Goal: Information Seeking & Learning: Learn about a topic

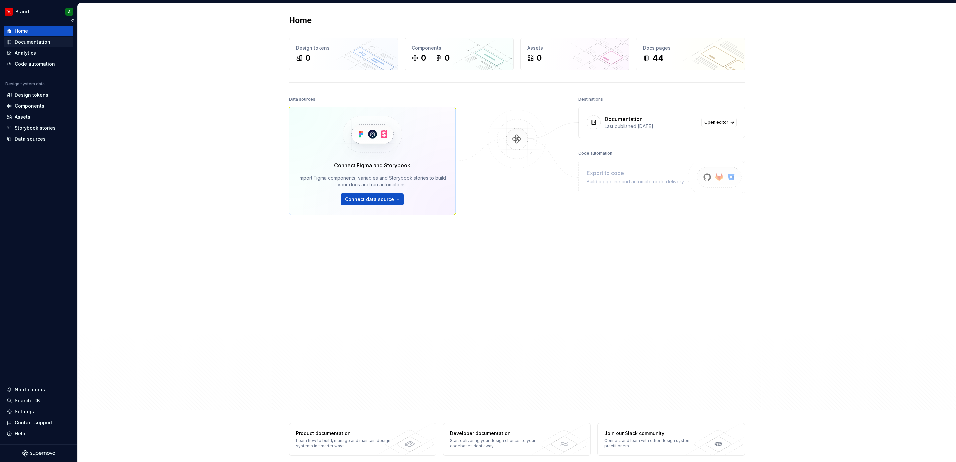
click at [45, 42] on div "Documentation" at bounding box center [33, 42] width 36 height 7
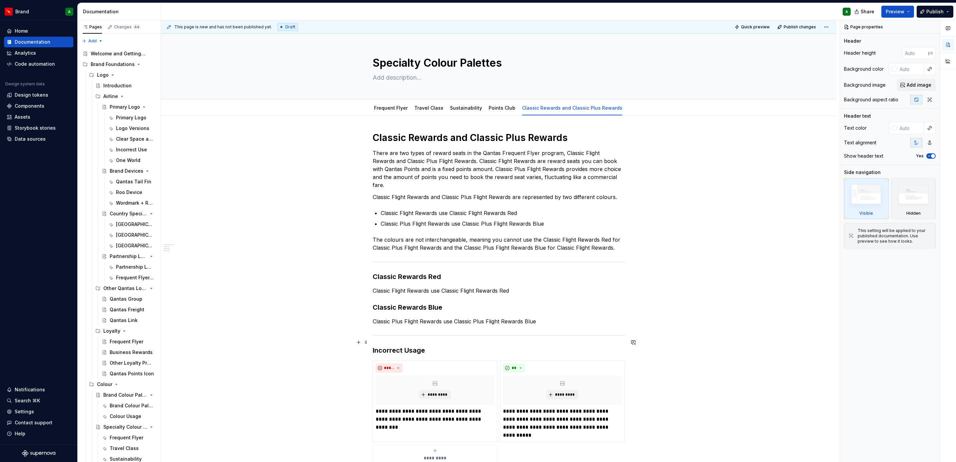
scroll to position [141, 0]
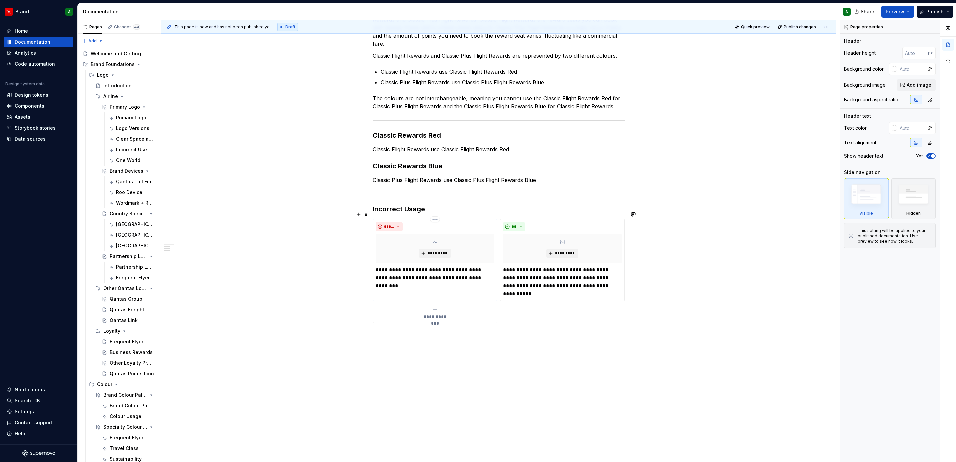
click at [489, 255] on div "*********" at bounding box center [435, 248] width 119 height 29
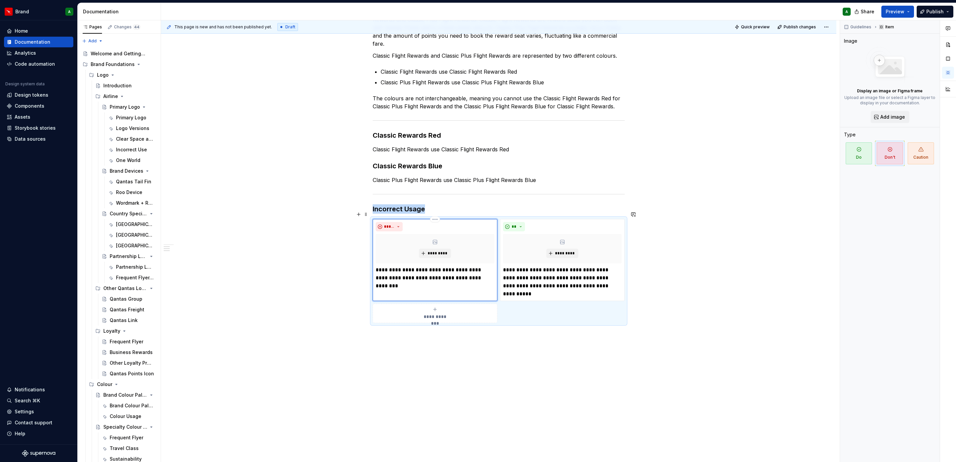
click at [489, 255] on div "*********" at bounding box center [435, 248] width 119 height 29
click at [329, 189] on div "Classic Rewards and Classic Plus Rewards There are two types of reward seats in…" at bounding box center [498, 221] width 675 height 495
click at [562, 378] on div "Classic Rewards and Classic Plus Rewards There are two types of reward seats in…" at bounding box center [498, 221] width 675 height 495
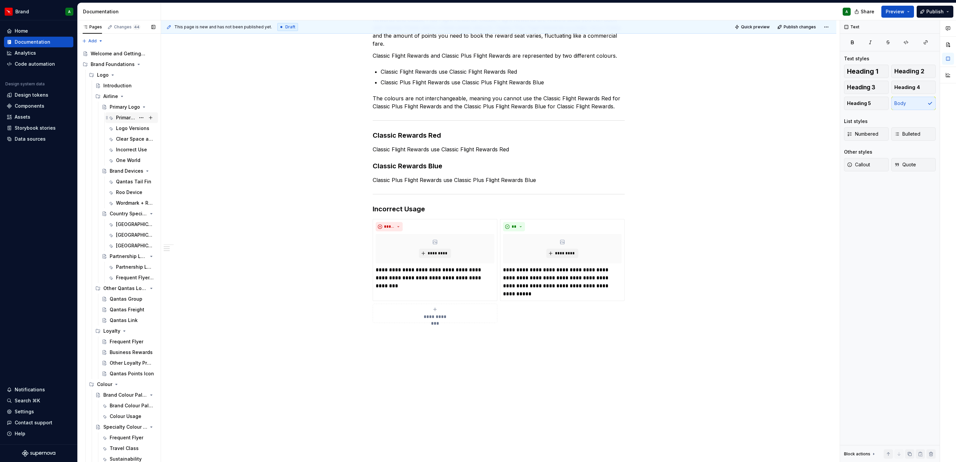
click at [119, 118] on div "Primary Logo" at bounding box center [125, 117] width 19 height 7
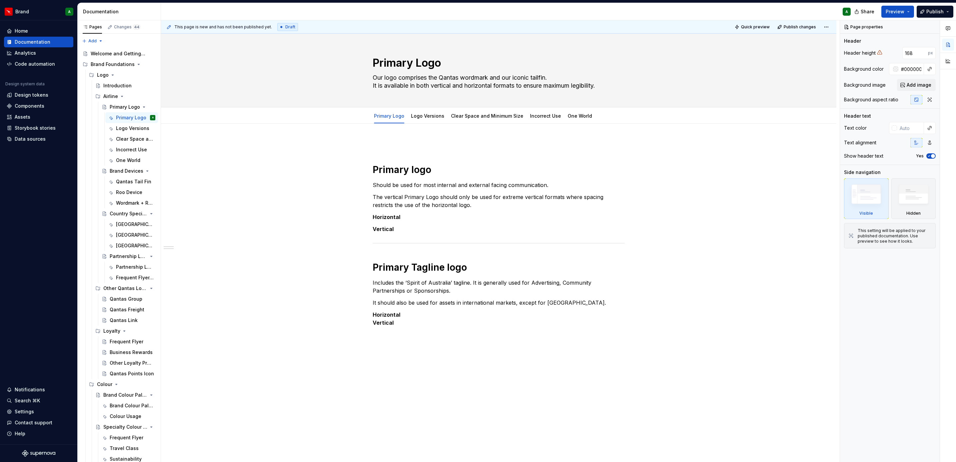
click at [384, 379] on div "Primary logo Should be used for most internal and external facing communication…" at bounding box center [498, 299] width 675 height 350
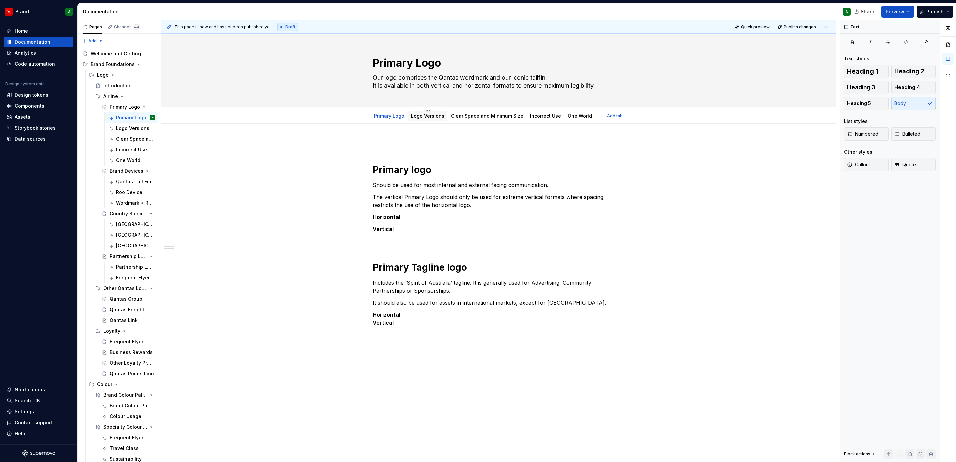
click at [423, 120] on div "Logo Versions" at bounding box center [427, 116] width 33 height 8
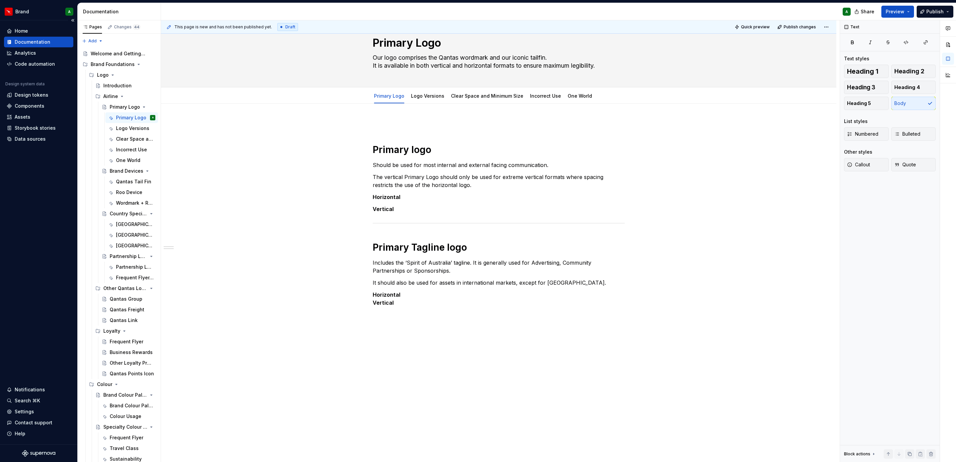
scroll to position [23, 0]
click at [123, 213] on div "Country Specific Logos" at bounding box center [119, 213] width 19 height 7
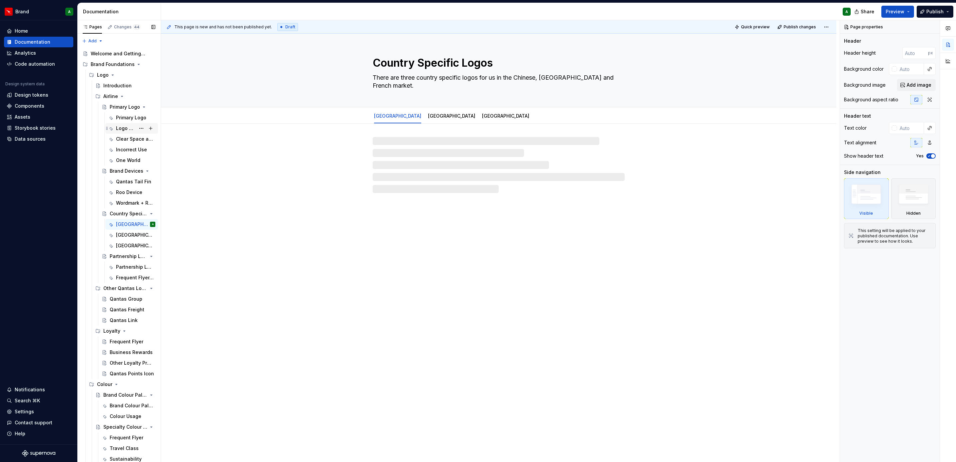
click at [122, 129] on div "Logo Versions" at bounding box center [125, 128] width 19 height 7
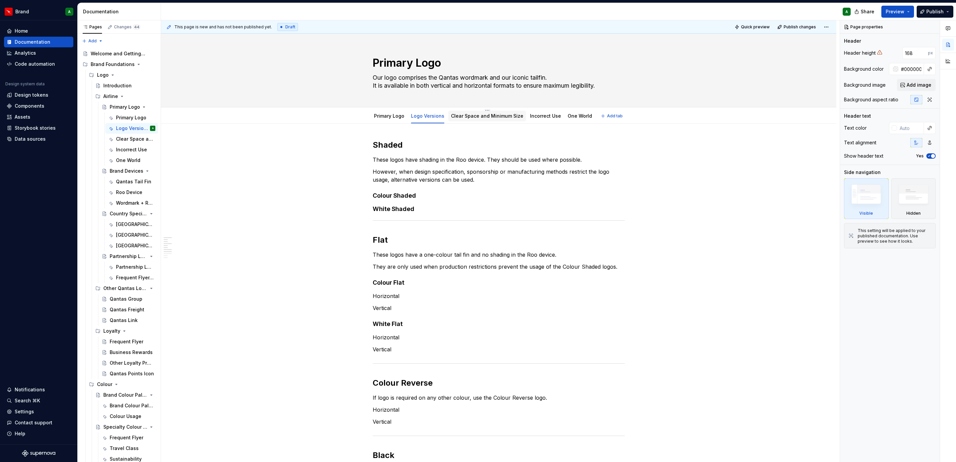
click at [479, 117] on link "Clear Space and Minimum Size" at bounding box center [487, 116] width 72 height 6
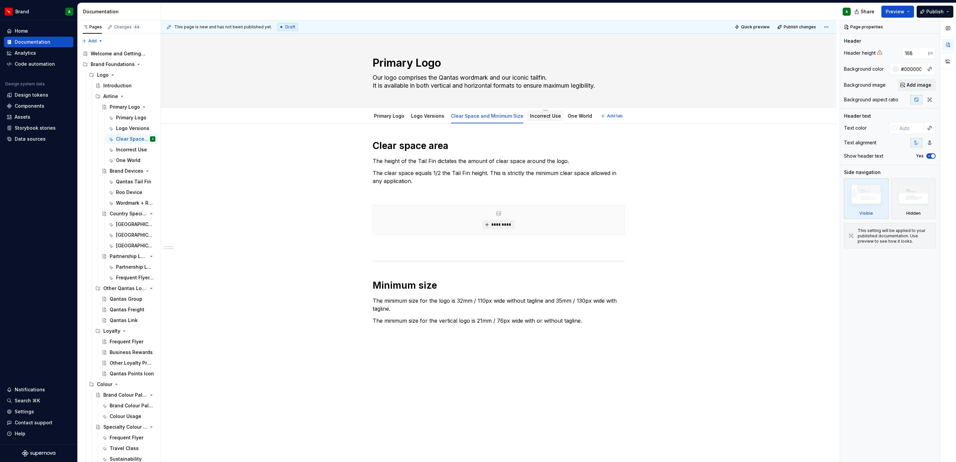
click at [533, 121] on div "Incorrect Use" at bounding box center [545, 116] width 36 height 11
click at [542, 117] on link "Incorrect Use" at bounding box center [545, 116] width 31 height 6
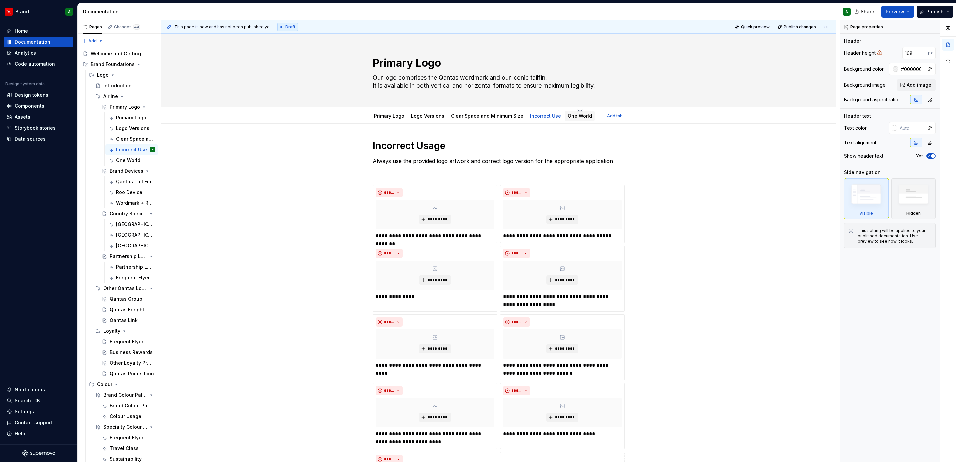
click at [568, 111] on div "One World" at bounding box center [580, 116] width 30 height 11
click at [575, 113] on link "One World" at bounding box center [580, 116] width 24 height 6
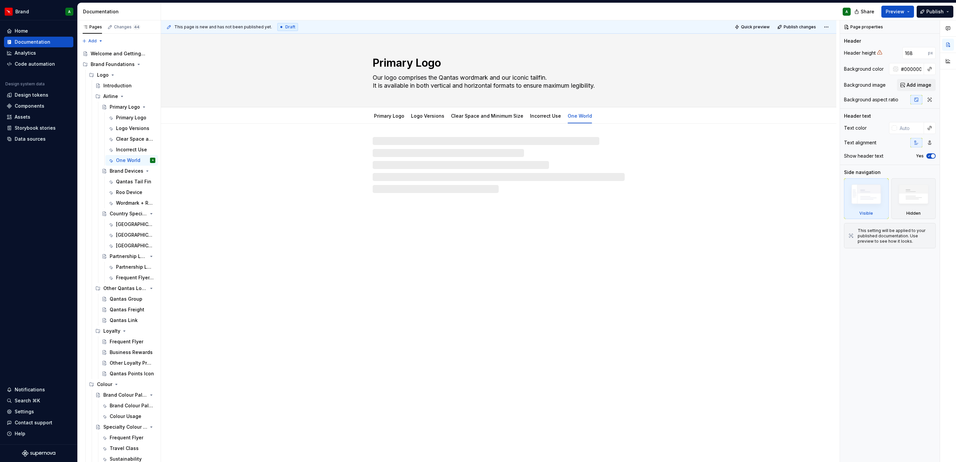
type textarea "*"
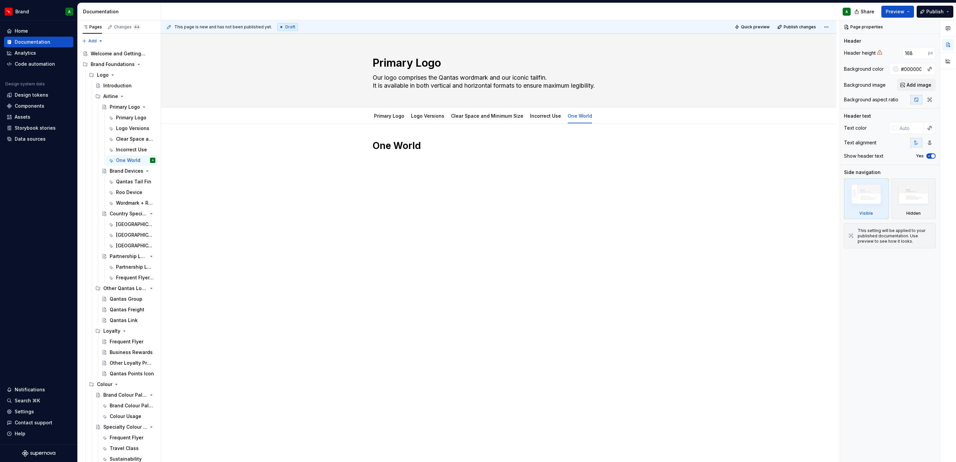
click at [499, 195] on div "One World" at bounding box center [498, 218] width 675 height 188
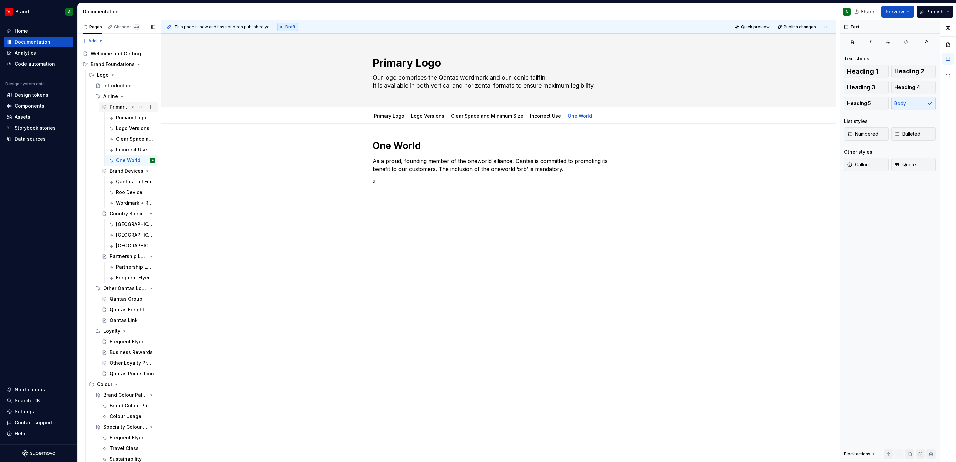
click at [116, 106] on div "Primary Logo" at bounding box center [119, 107] width 19 height 7
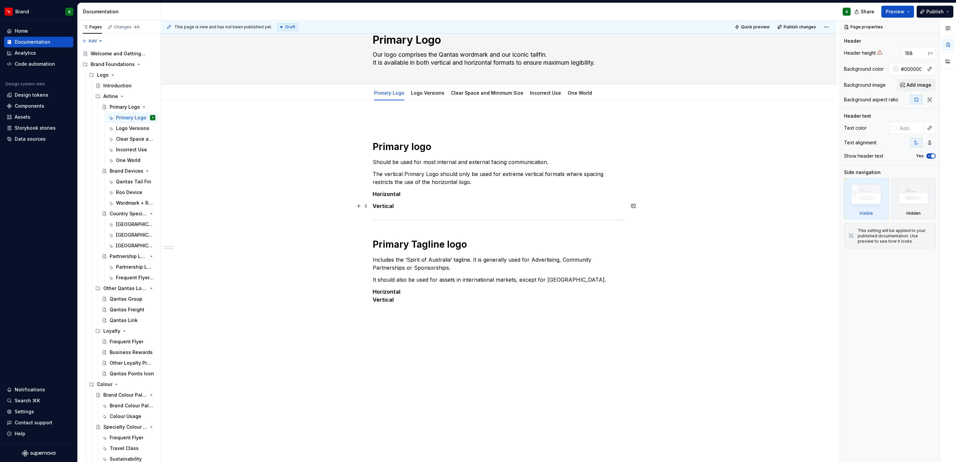
scroll to position [23, 0]
click at [571, 90] on link "One World" at bounding box center [580, 93] width 24 height 6
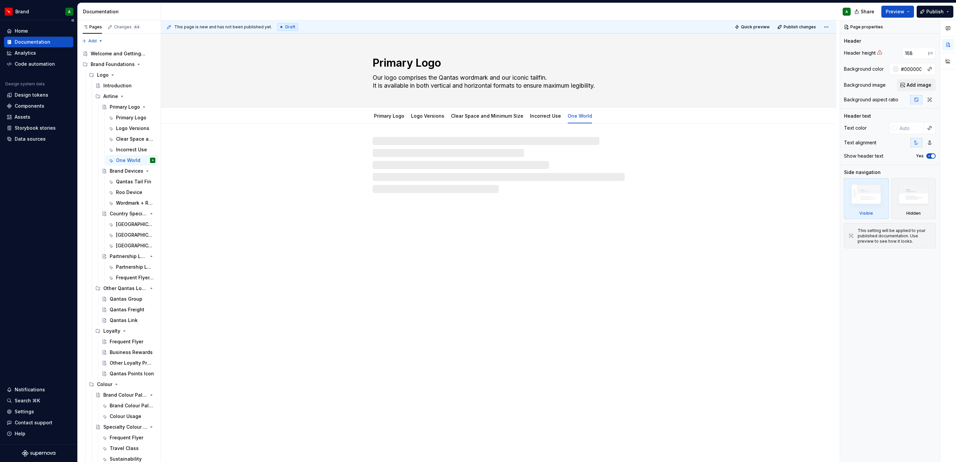
type textarea "*"
click at [405, 184] on p "z" at bounding box center [499, 181] width 252 height 8
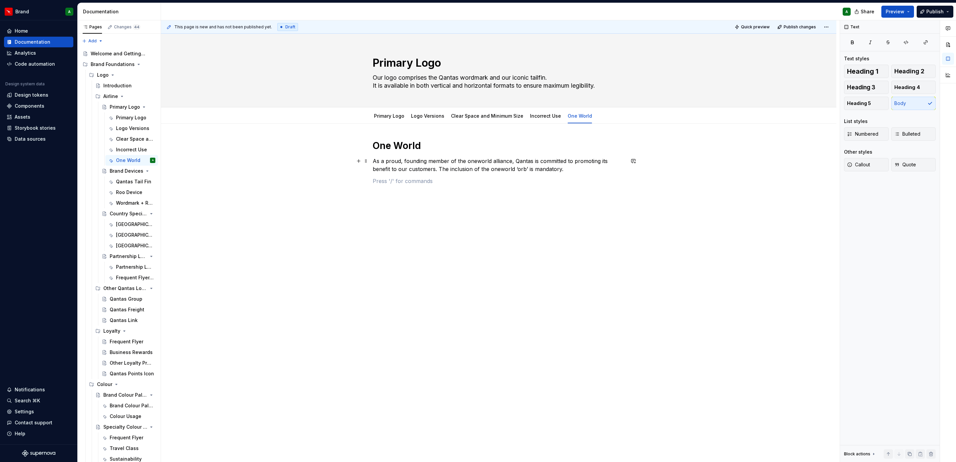
click at [570, 167] on p "As a proud, founding member of the oneworld alliance, Qantas is committed to pr…" at bounding box center [499, 165] width 252 height 16
click at [357, 200] on button "button" at bounding box center [358, 200] width 9 height 9
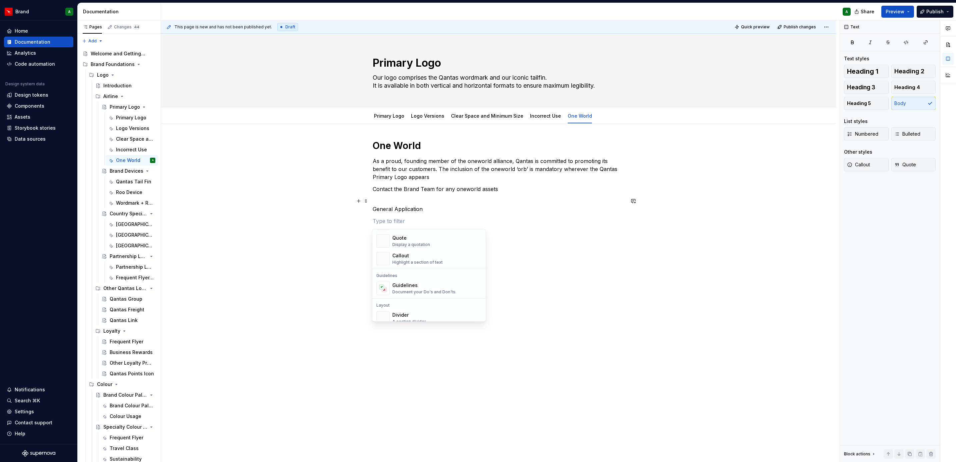
scroll to position [149, 0]
click at [406, 314] on div "Divider" at bounding box center [409, 314] width 34 height 7
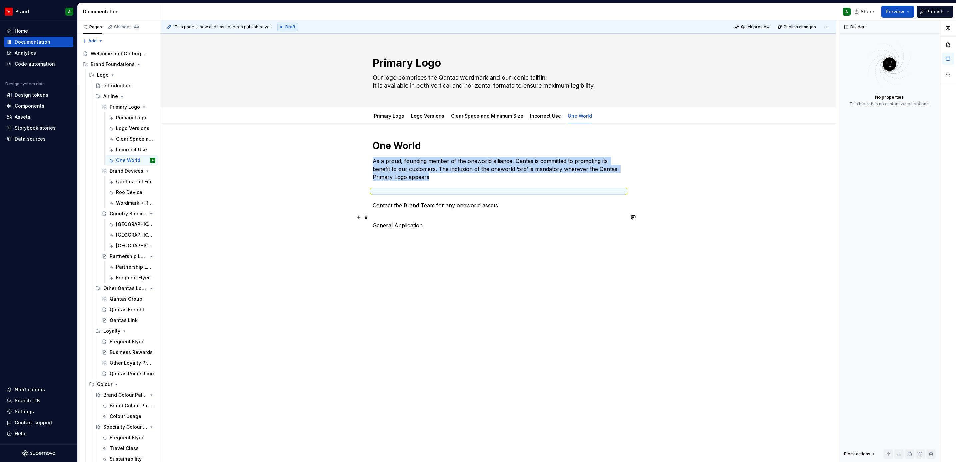
click at [388, 216] on p "General Application" at bounding box center [499, 221] width 252 height 16
click at [385, 190] on div at bounding box center [499, 191] width 252 height 4
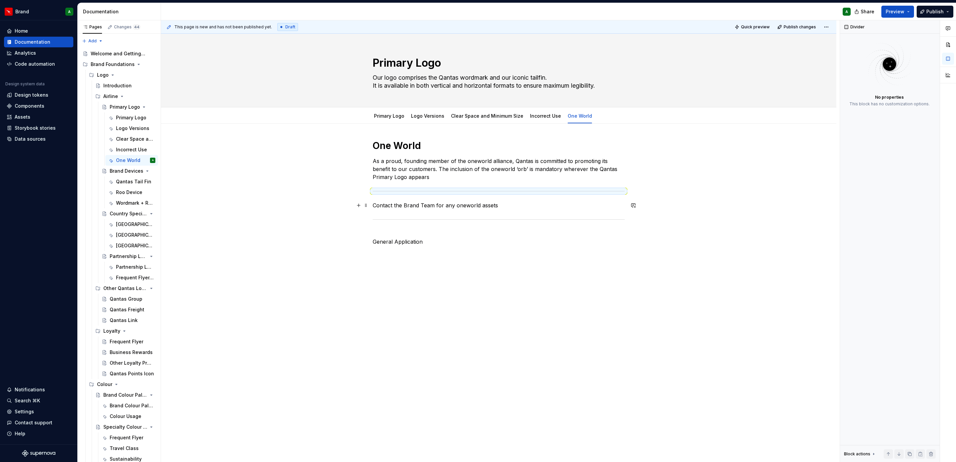
click at [393, 206] on p "Contact the Brand Team for any oneworld assets" at bounding box center [499, 205] width 252 height 8
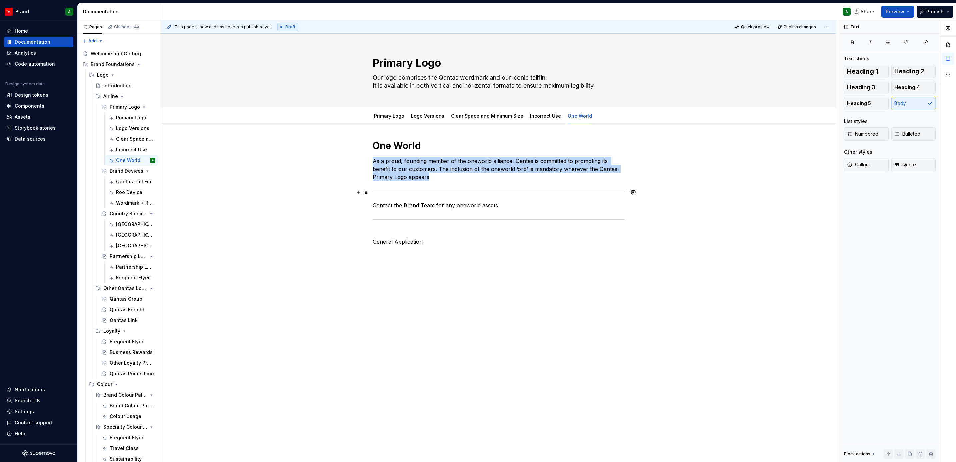
click at [408, 192] on div at bounding box center [499, 191] width 252 height 4
click at [363, 193] on span at bounding box center [365, 192] width 5 height 9
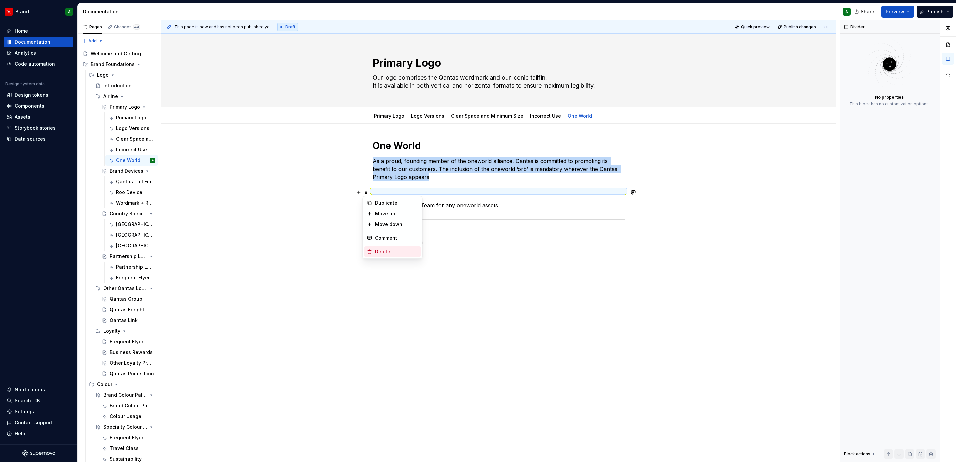
click at [393, 250] on div "Delete" at bounding box center [396, 251] width 43 height 7
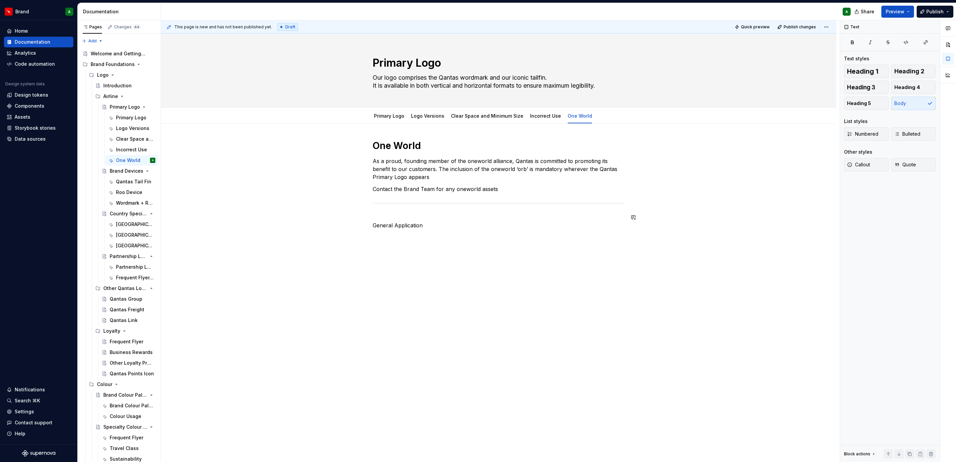
click at [407, 210] on div "One World As a proud, founding member of the oneworld alliance, Qantas is commi…" at bounding box center [499, 197] width 252 height 114
click at [390, 210] on div "One World As a proud, founding member of the oneworld alliance, Qantas is commi…" at bounding box center [499, 197] width 252 height 114
click at [373, 225] on p "General Application" at bounding box center [499, 221] width 252 height 16
drag, startPoint x: 373, startPoint y: 217, endPoint x: 424, endPoint y: 217, distance: 51.3
click at [424, 217] on p "General Application" at bounding box center [499, 217] width 252 height 8
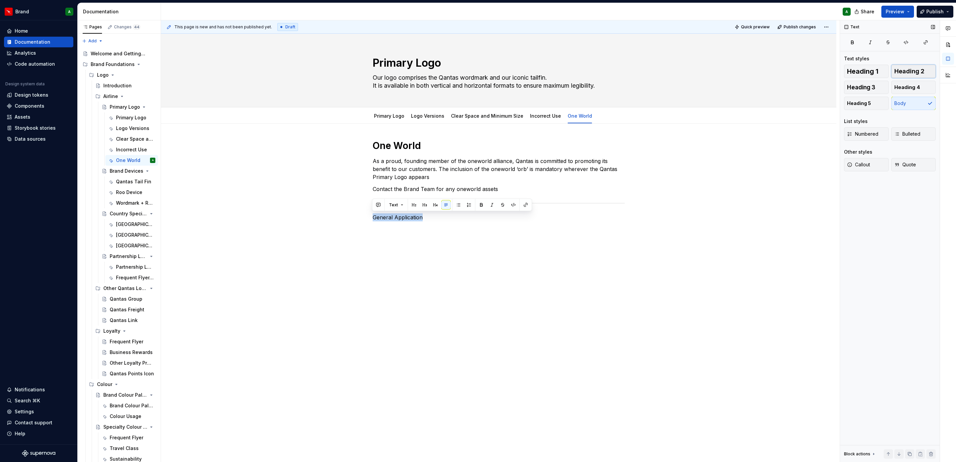
click at [910, 71] on span "Heading 2" at bounding box center [909, 71] width 30 height 7
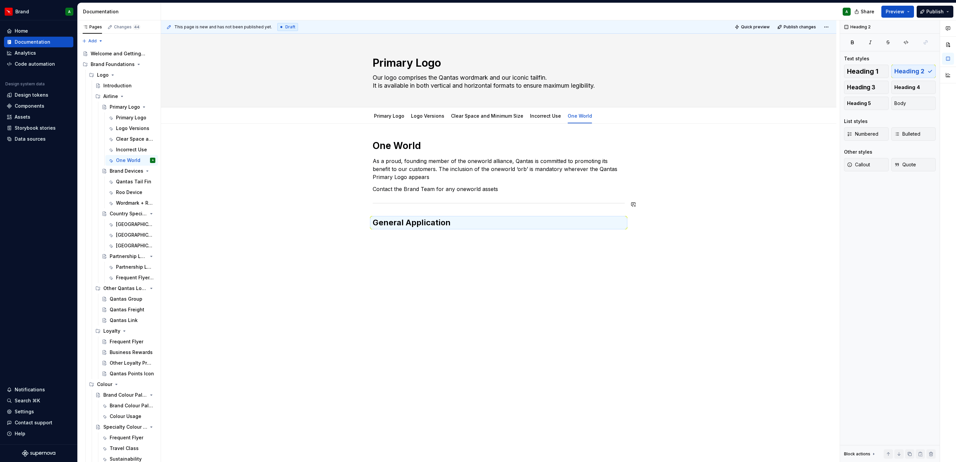
click at [561, 208] on div "One World As a proud, founding member of the oneworld alliance, Qantas is commi…" at bounding box center [499, 197] width 252 height 114
click at [452, 236] on p at bounding box center [499, 237] width 252 height 8
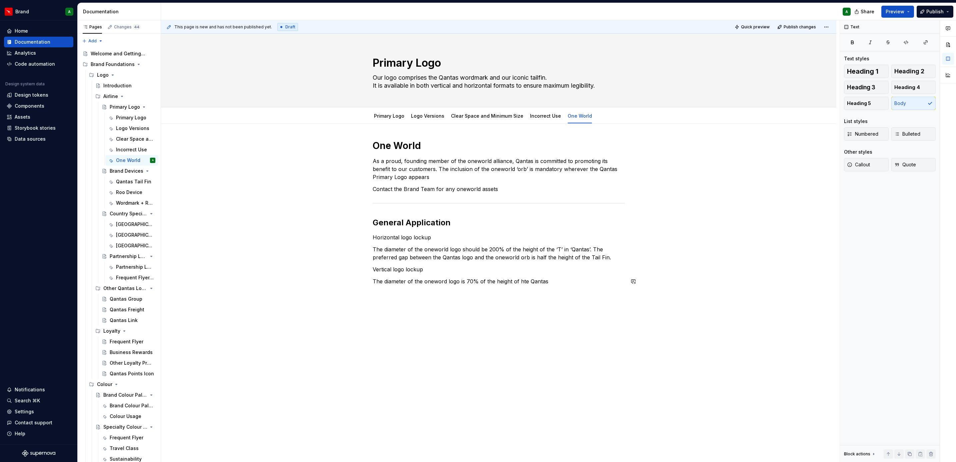
click at [441, 281] on p "The diameter of the oneword logo is 70% of the height of hte Qantas" at bounding box center [499, 281] width 252 height 8
click at [524, 281] on p "The diameter of the oneworld logo is 70% of the height of hte Qantas" at bounding box center [499, 281] width 252 height 8
click at [550, 280] on p "The diameter of the oneworld logo is 70% of the height of the Qantas" at bounding box center [499, 281] width 252 height 8
click at [424, 297] on p "The diameter of the oneworld logo is 70% of the height of the Qantas primary ve…" at bounding box center [499, 289] width 252 height 24
click at [360, 312] on button "button" at bounding box center [358, 309] width 9 height 9
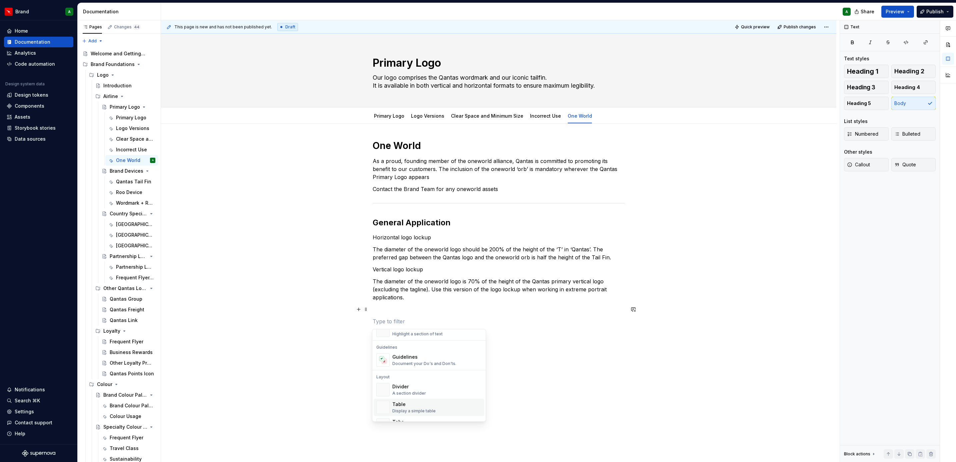
scroll to position [178, 0]
click at [407, 387] on div "Divider" at bounding box center [409, 386] width 34 height 7
click at [393, 314] on div "One World As a proud, founding member of the oneworld alliance, Qantas is commi…" at bounding box center [499, 253] width 252 height 226
click at [370, 337] on div "One World As a proud, founding member of the oneworld alliance, Qantas is commi…" at bounding box center [498, 312] width 675 height 377
drag, startPoint x: 370, startPoint y: 328, endPoint x: 427, endPoint y: 325, distance: 57.4
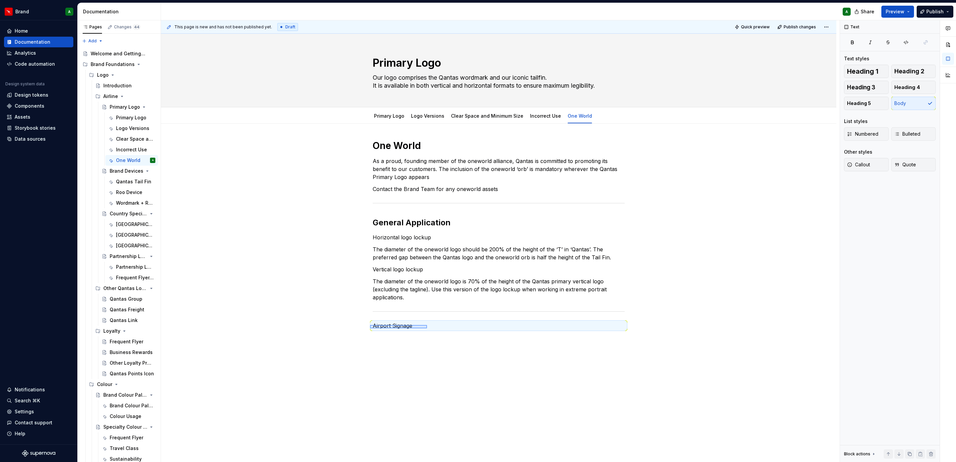
click at [427, 325] on div "This page is new and has not been published yet. Draft Quick preview Publish ch…" at bounding box center [500, 241] width 679 height 442
click at [920, 73] on span "Heading 2" at bounding box center [909, 71] width 30 height 7
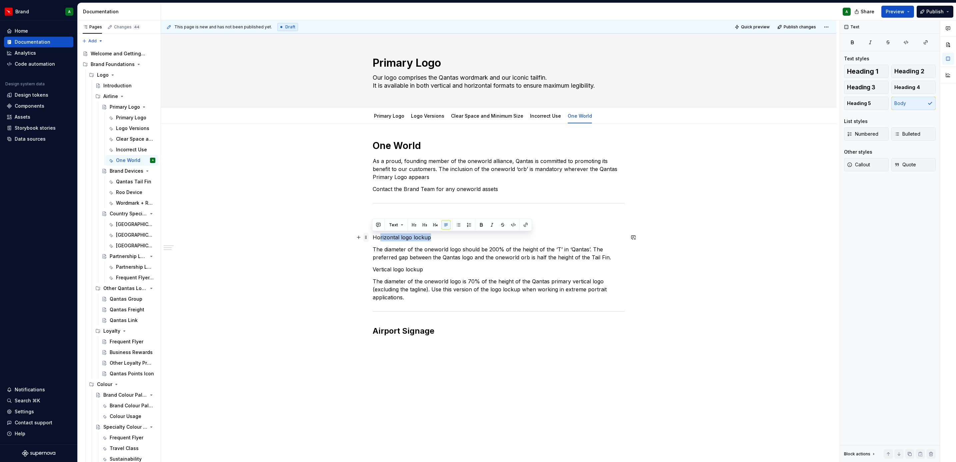
drag, startPoint x: 427, startPoint y: 239, endPoint x: 364, endPoint y: 236, distance: 63.4
click at [373, 236] on div "One World As a proud, founding member of the oneworld alliance, Qantas is commi…" at bounding box center [499, 249] width 252 height 218
click at [385, 236] on p "Horizontal logo lockup" at bounding box center [499, 237] width 252 height 8
drag, startPoint x: 373, startPoint y: 237, endPoint x: 432, endPoint y: 237, distance: 59.0
click at [432, 237] on p "Horizontal logo lockup" at bounding box center [499, 237] width 252 height 8
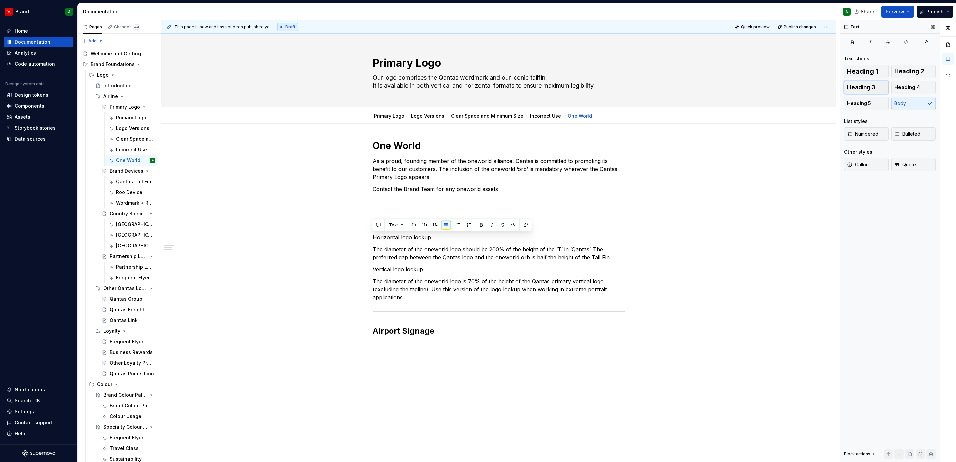
click at [881, 85] on button "Heading 3" at bounding box center [866, 87] width 45 height 13
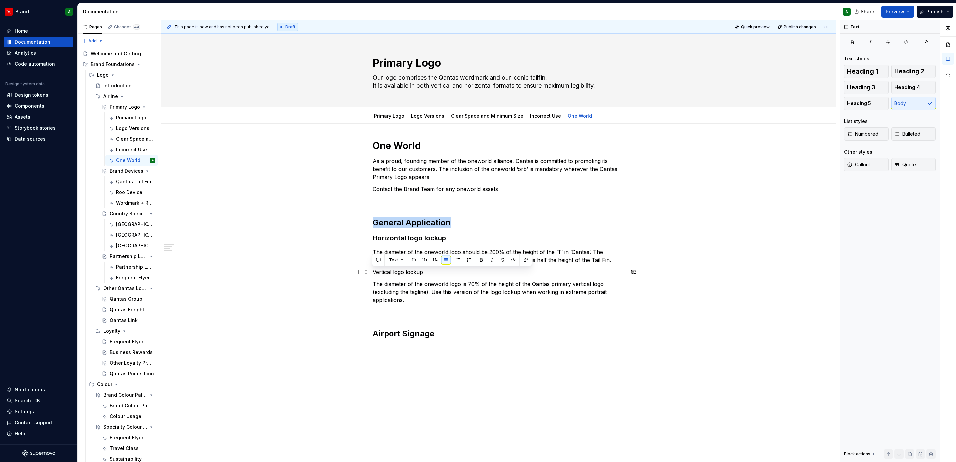
drag, startPoint x: 371, startPoint y: 274, endPoint x: 424, endPoint y: 271, distance: 53.1
click at [424, 271] on p "Vertical logo lockup" at bounding box center [499, 272] width 252 height 8
click at [866, 87] on span "Heading 3" at bounding box center [861, 87] width 28 height 7
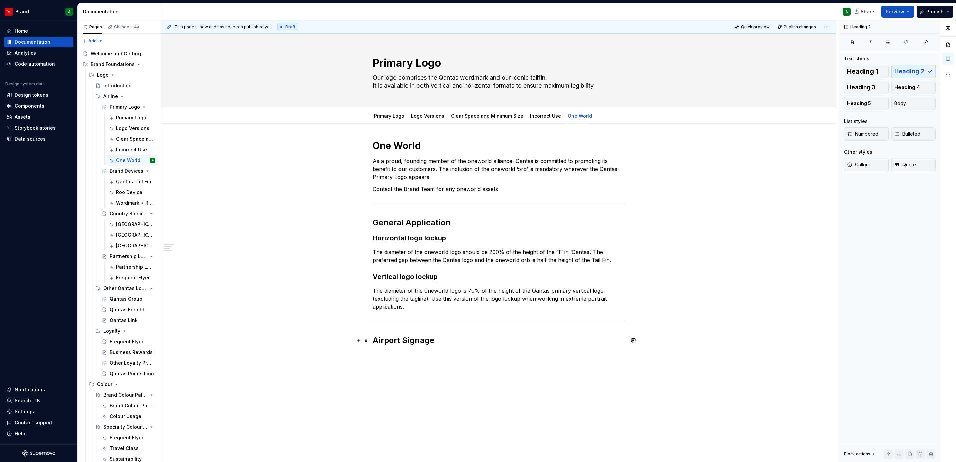
click at [458, 336] on h2 "Airport Signage" at bounding box center [499, 340] width 252 height 11
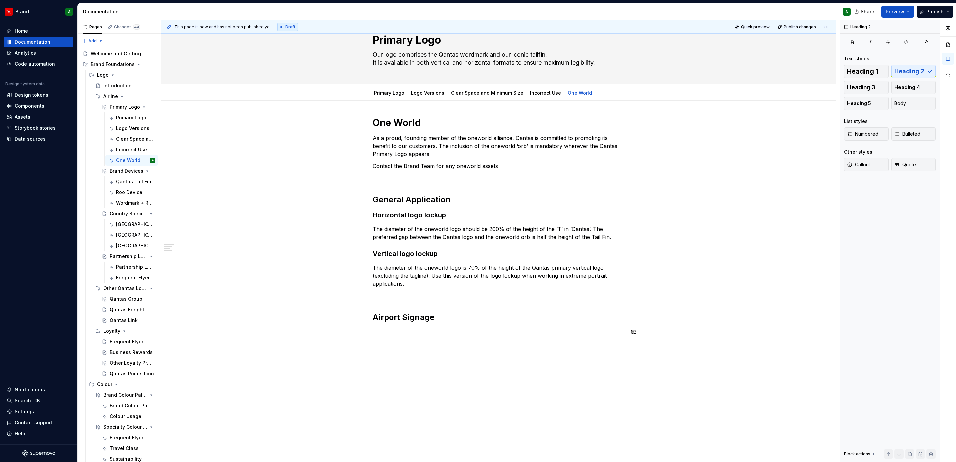
scroll to position [23, 0]
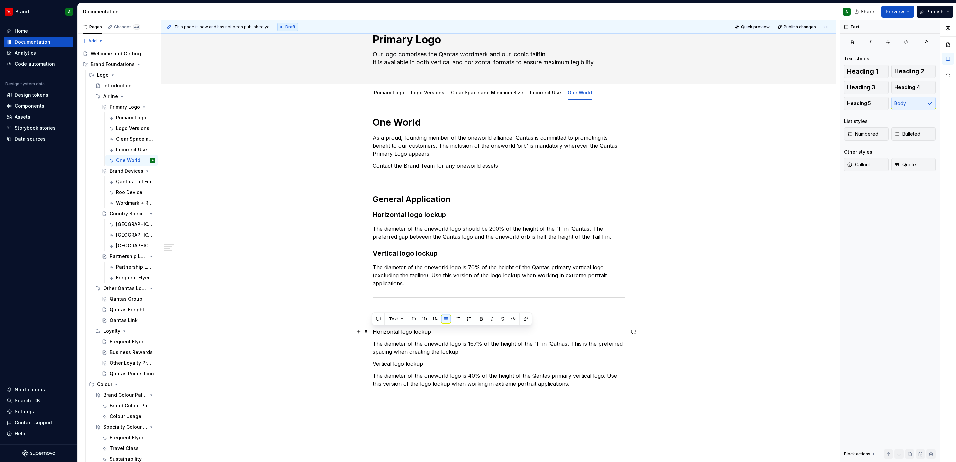
drag, startPoint x: 432, startPoint y: 330, endPoint x: 368, endPoint y: 332, distance: 64.4
click at [368, 332] on div "One World As a proud, founding member of the oneworld alliance, Qantas is commi…" at bounding box center [498, 323] width 675 height 446
click at [877, 92] on button "Heading 3" at bounding box center [866, 87] width 45 height 13
drag, startPoint x: 421, startPoint y: 366, endPoint x: 353, endPoint y: 365, distance: 68.0
click at [373, 365] on div "One World As a proud, founding member of the oneworld alliance, Qantas is commi…" at bounding box center [499, 263] width 252 height 294
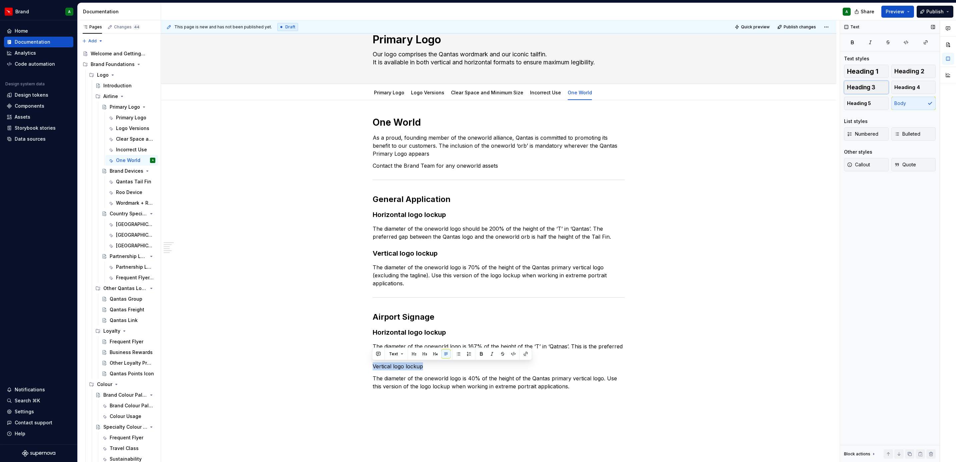
click at [854, 92] on button "Heading 3" at bounding box center [866, 87] width 45 height 13
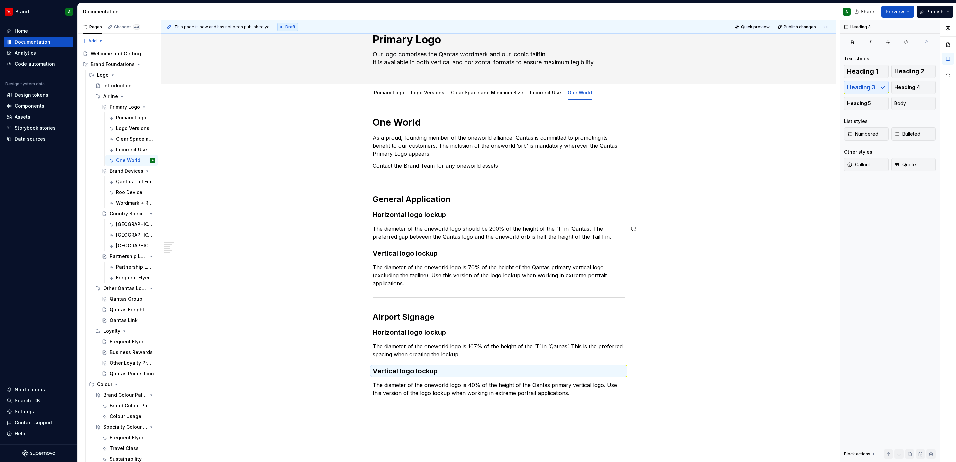
click at [693, 271] on div "One World As a proud, founding member of the oneworld alliance, Qantas is commi…" at bounding box center [498, 327] width 675 height 455
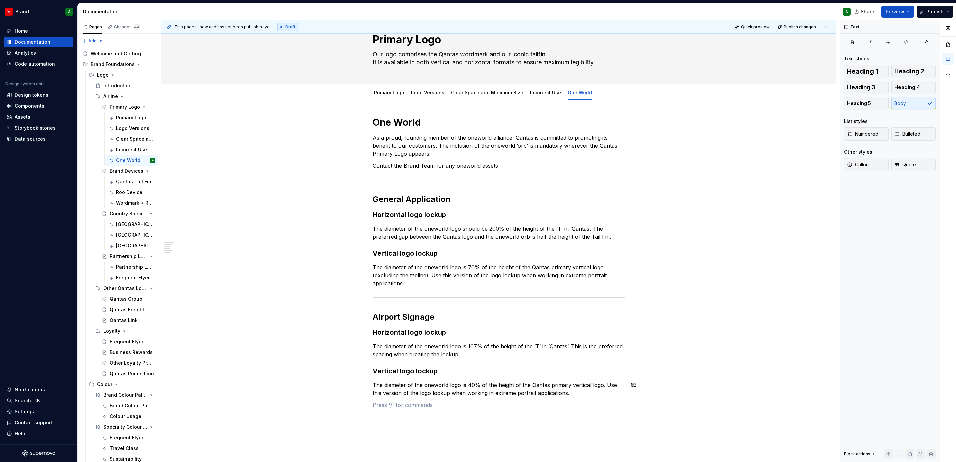
click at [572, 398] on div "One World As a proud, founding member of the oneworld alliance, Qantas is commi…" at bounding box center [499, 262] width 252 height 293
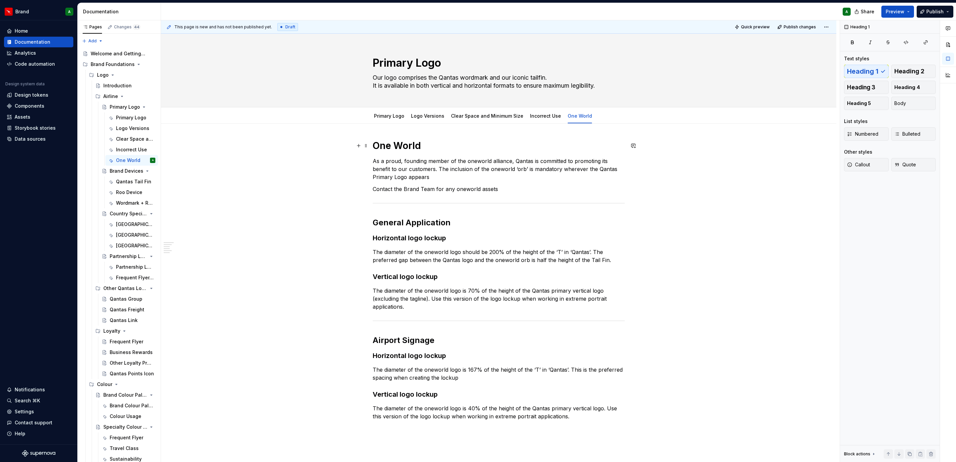
click at [375, 145] on h1 "One World" at bounding box center [499, 146] width 252 height 12
drag, startPoint x: 477, startPoint y: 143, endPoint x: 426, endPoint y: 145, distance: 51.0
click at [426, 145] on h1 "Qantas and One World" at bounding box center [499, 146] width 252 height 12
click at [575, 114] on link "One World" at bounding box center [580, 116] width 24 height 6
click at [137, 159] on button "Page tree" at bounding box center [141, 160] width 9 height 9
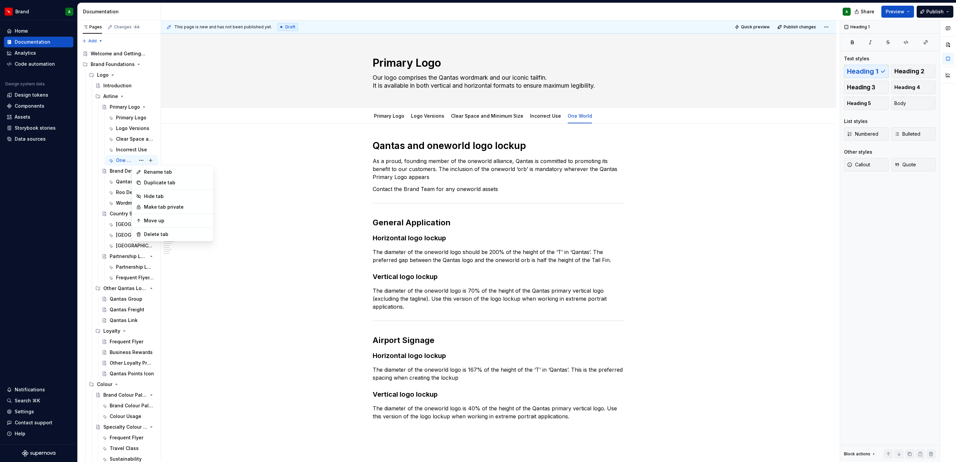
click at [171, 173] on div "Rename tab" at bounding box center [176, 172] width 65 height 7
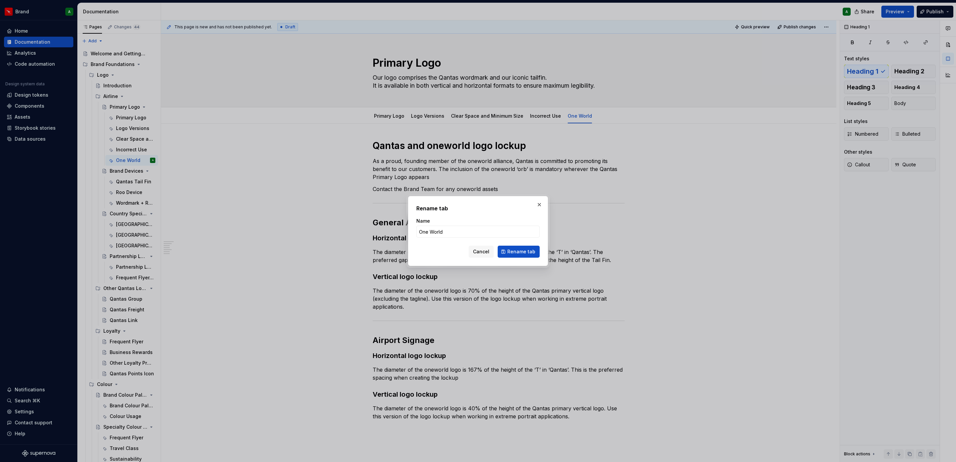
type textarea "*"
type input "oneworld"
click button "Rename tab" at bounding box center [519, 252] width 42 height 12
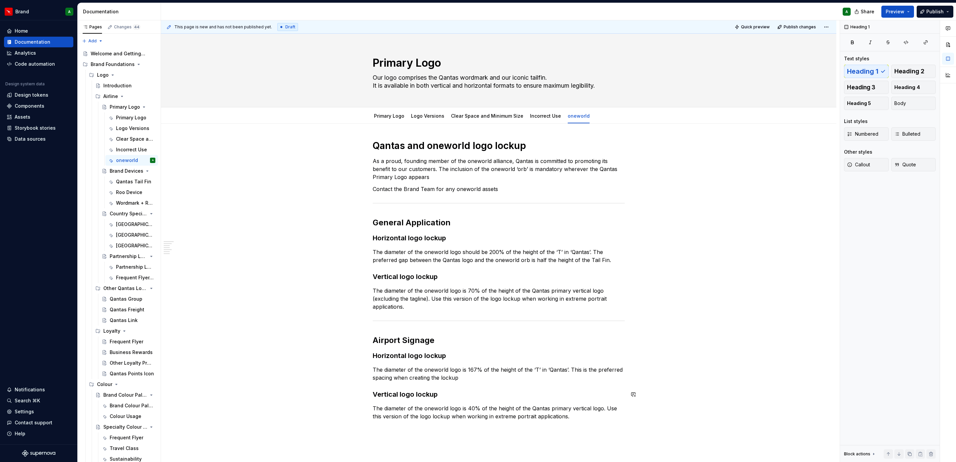
scroll to position [117, 0]
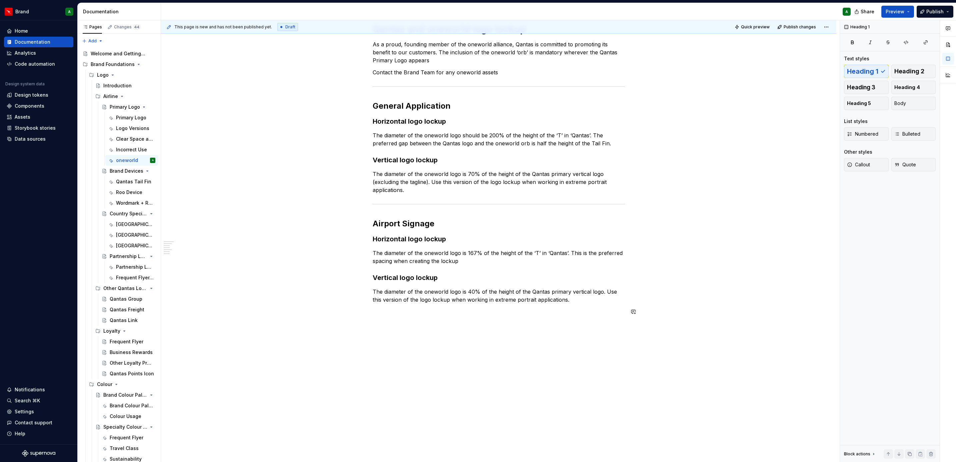
click at [412, 316] on div "Qantas and oneworld logo lockup As a proud, founding member of the oneworld all…" at bounding box center [499, 173] width 252 height 301
click at [358, 314] on button "button" at bounding box center [358, 311] width 9 height 9
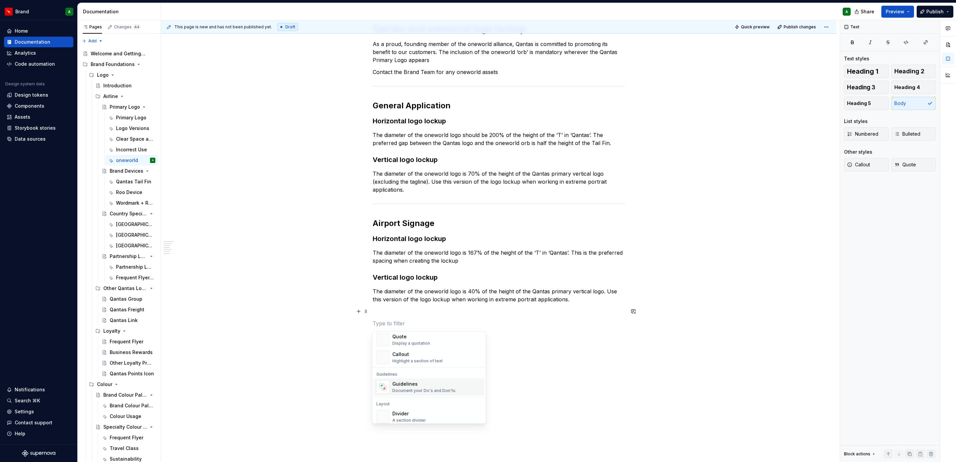
scroll to position [153, 0]
click at [410, 410] on div "Divider" at bounding box center [409, 413] width 34 height 7
click at [401, 315] on p at bounding box center [499, 311] width 252 height 8
click at [392, 319] on div "Qantas and oneworld logo lockup As a proud, founding member of the oneworld all…" at bounding box center [499, 177] width 252 height 309
drag, startPoint x: 403, startPoint y: 324, endPoint x: 386, endPoint y: 329, distance: 17.8
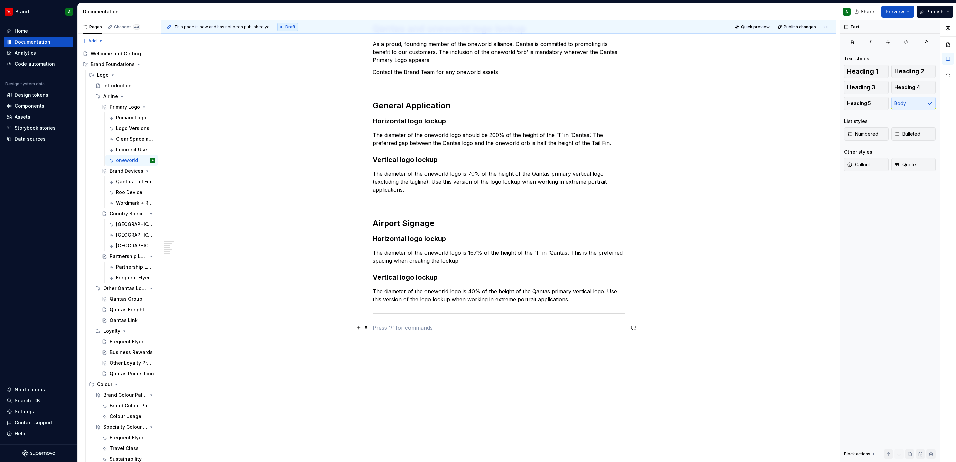
click at [386, 329] on p at bounding box center [499, 328] width 252 height 8
click at [392, 341] on div "Qantas and oneworld logo lockup As a proud, founding member of the oneworld all…" at bounding box center [498, 243] width 675 height 472
click at [387, 322] on div "Qantas and oneworld logo lockup As a proud, founding member of the oneworld all…" at bounding box center [499, 183] width 252 height 321
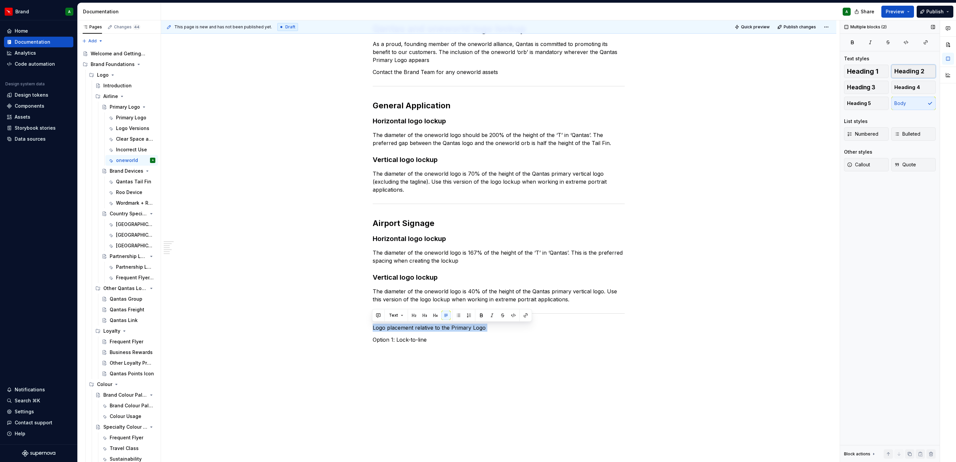
click at [903, 74] on span "Heading 2" at bounding box center [909, 71] width 30 height 7
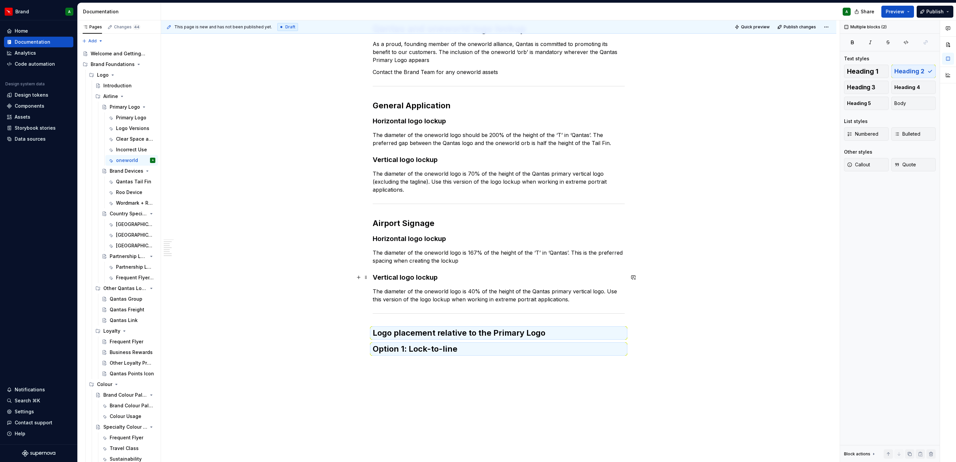
scroll to position [156, 0]
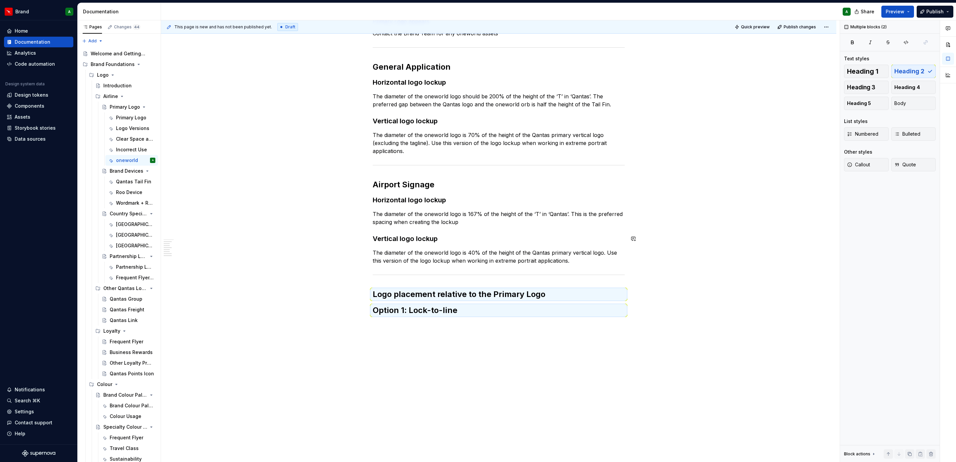
click at [462, 331] on div "Qantas and oneworld logo lockup As a proud, founding member of the oneworld all…" at bounding box center [498, 215] width 675 height 494
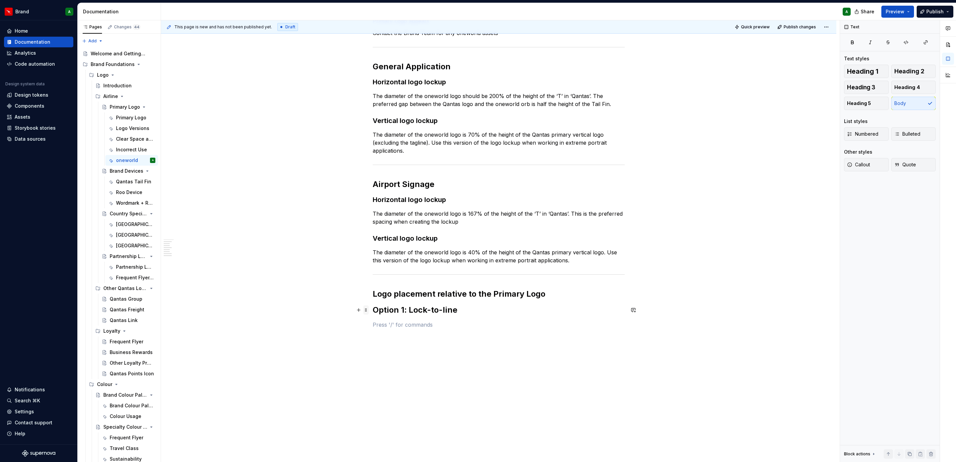
click at [367, 310] on span at bounding box center [365, 309] width 5 height 9
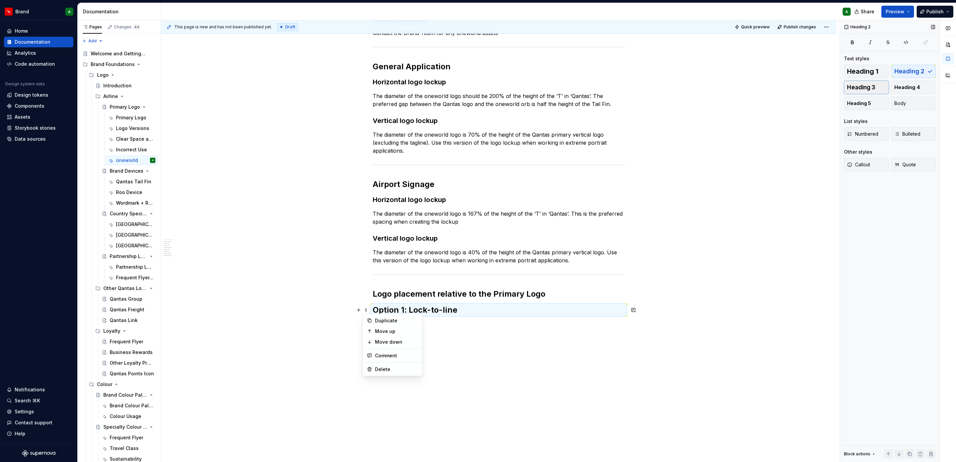
click at [868, 84] on span "Heading 3" at bounding box center [861, 87] width 28 height 7
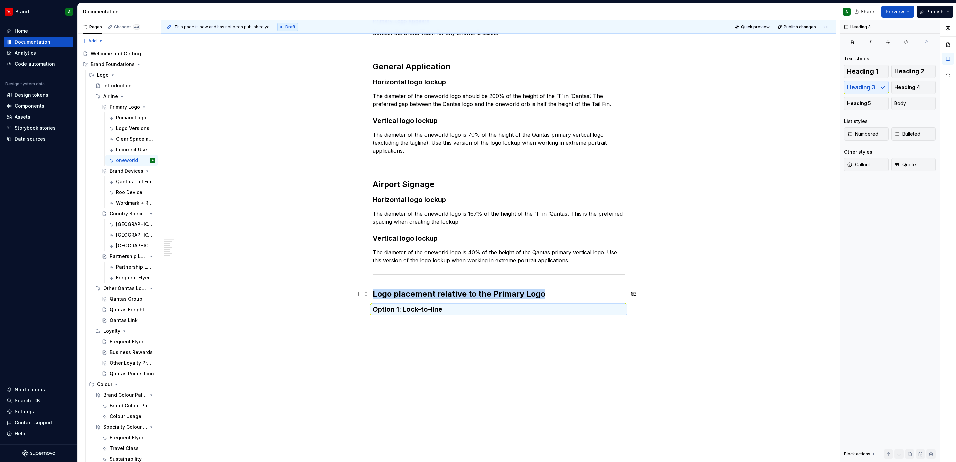
click at [515, 295] on h2 "Logo placement relative to the Primary Logo" at bounding box center [499, 294] width 252 height 11
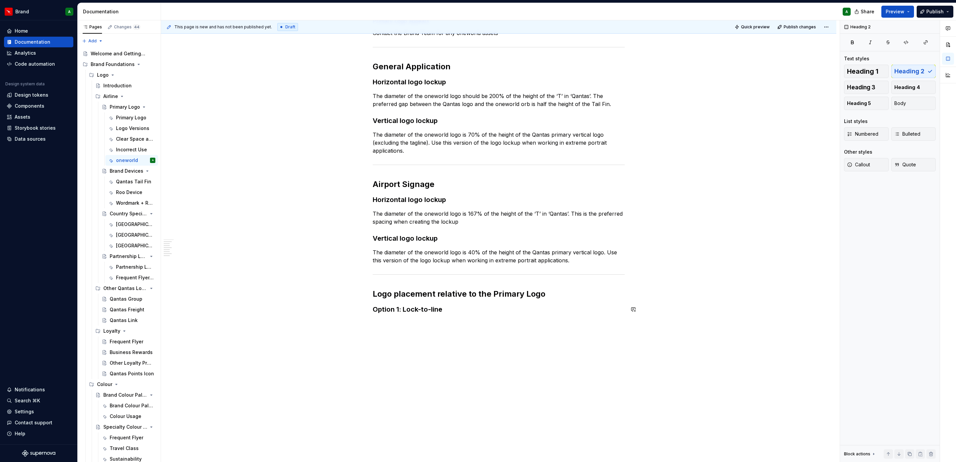
click at [429, 317] on div "Qantas and oneworld logo lockup As a proud, founding member of the oneworld all…" at bounding box center [499, 156] width 252 height 344
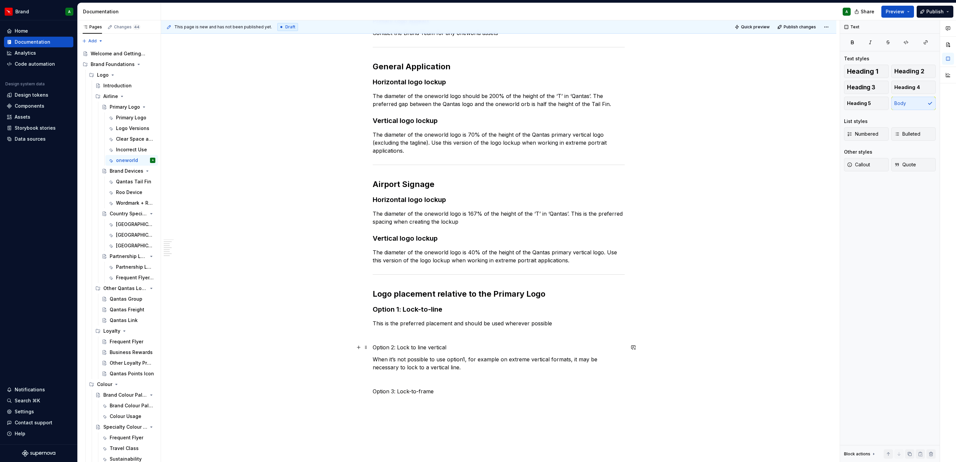
click at [409, 347] on p "Option 2: Lock to line vertical" at bounding box center [499, 347] width 252 height 8
click at [436, 391] on p "Option 3: Lock-to-frame" at bounding box center [499, 391] width 252 height 8
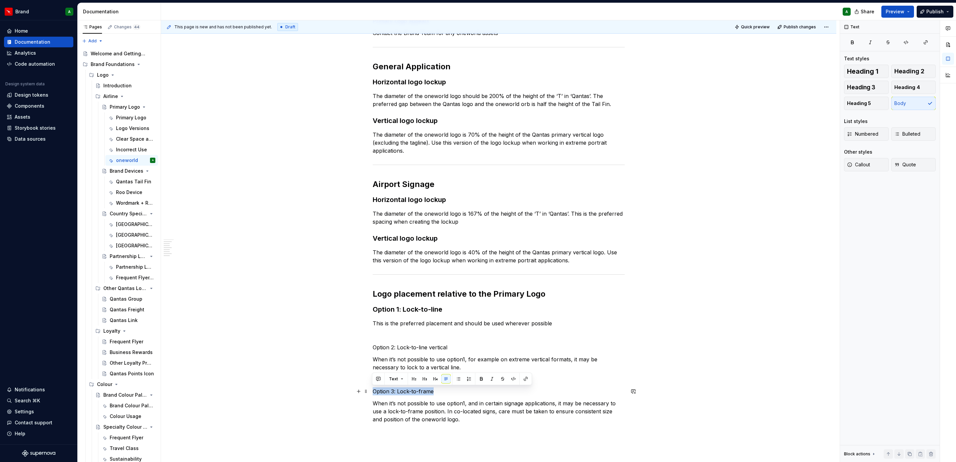
drag, startPoint x: 436, startPoint y: 391, endPoint x: 369, endPoint y: 392, distance: 67.3
click at [369, 392] on div "Qantas and oneworld logo lockup As a proud, founding member of the oneworld all…" at bounding box center [498, 269] width 675 height 602
click at [878, 89] on button "Heading 3" at bounding box center [866, 87] width 45 height 13
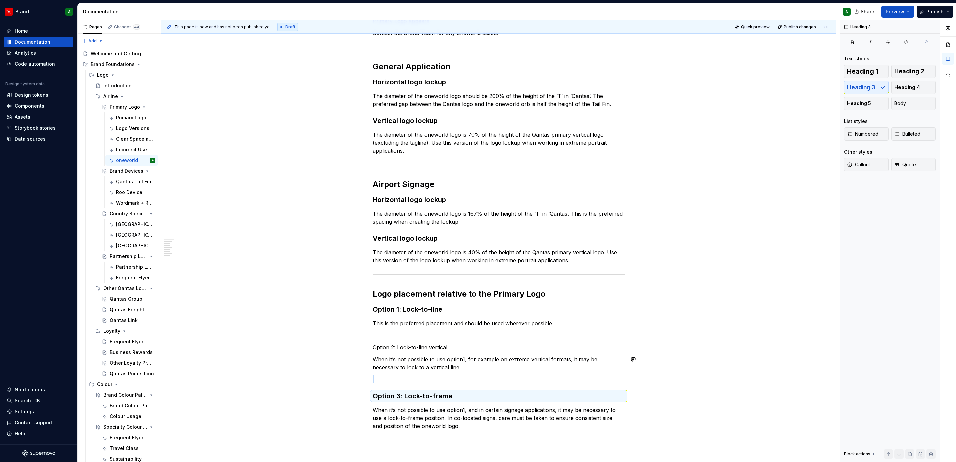
click at [445, 353] on div "Qantas and oneworld logo lockup As a proud, founding member of the oneworld all…" at bounding box center [499, 207] width 252 height 446
drag, startPoint x: 453, startPoint y: 343, endPoint x: 359, endPoint y: 345, distance: 94.3
click at [373, 345] on div "Qantas and oneworld logo lockup As a proud, founding member of the oneworld all…" at bounding box center [499, 211] width 252 height 454
click at [872, 89] on span "Heading 3" at bounding box center [861, 87] width 28 height 7
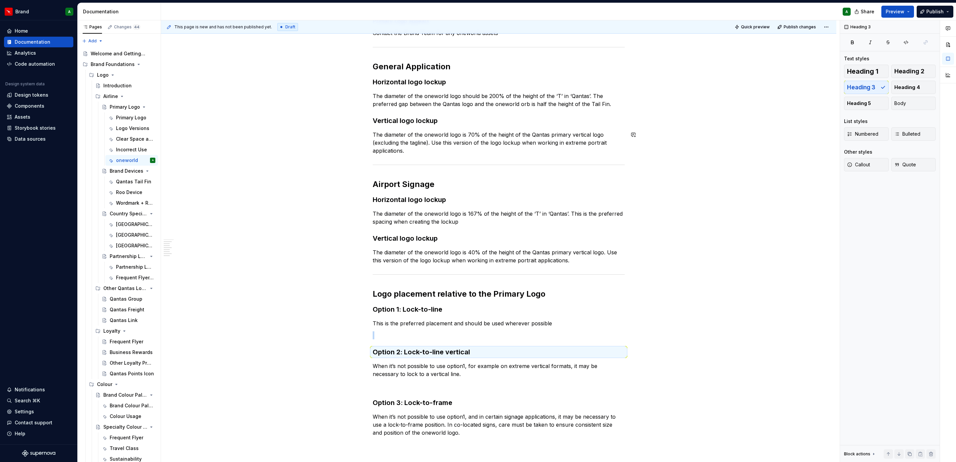
click at [680, 231] on div "Qantas and oneworld logo lockup As a proud, founding member of the oneworld all…" at bounding box center [498, 276] width 675 height 616
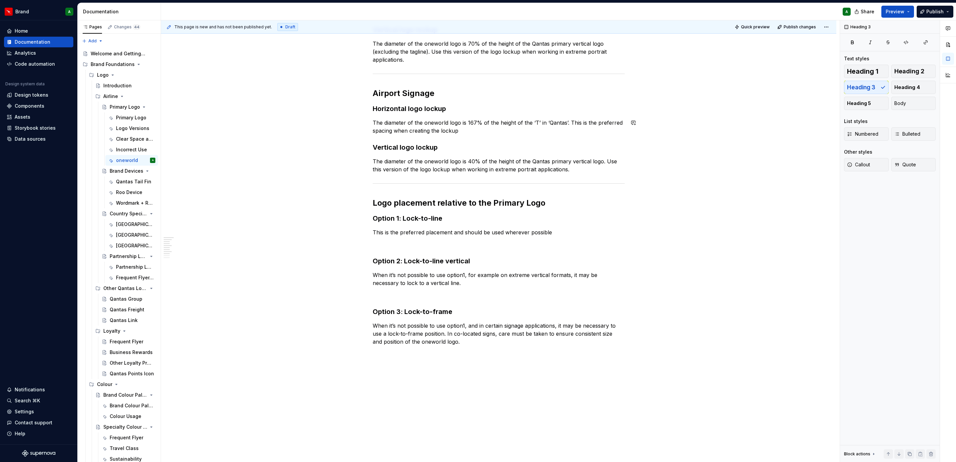
scroll to position [35, 0]
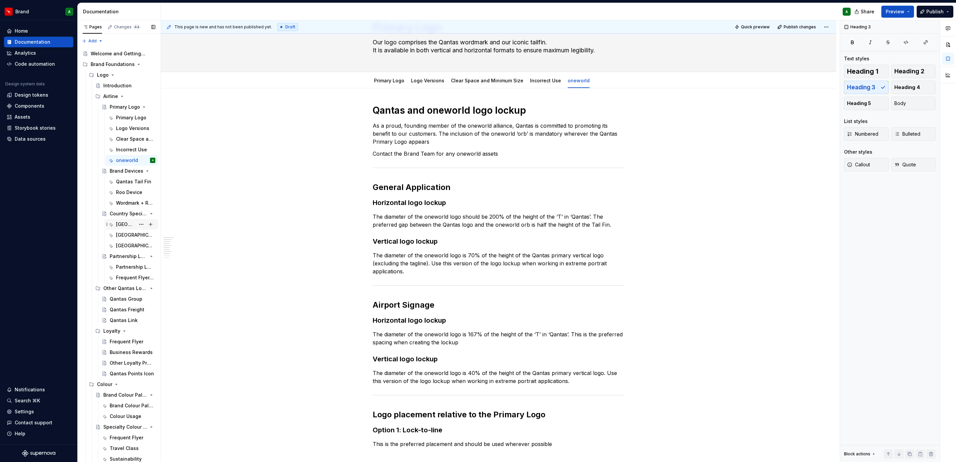
click at [126, 227] on div "[GEOGRAPHIC_DATA]" at bounding box center [125, 224] width 19 height 7
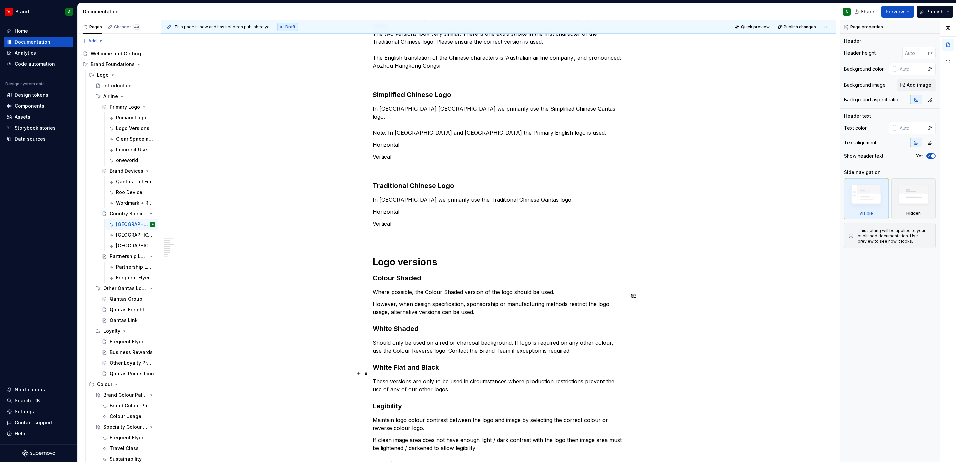
scroll to position [418, 0]
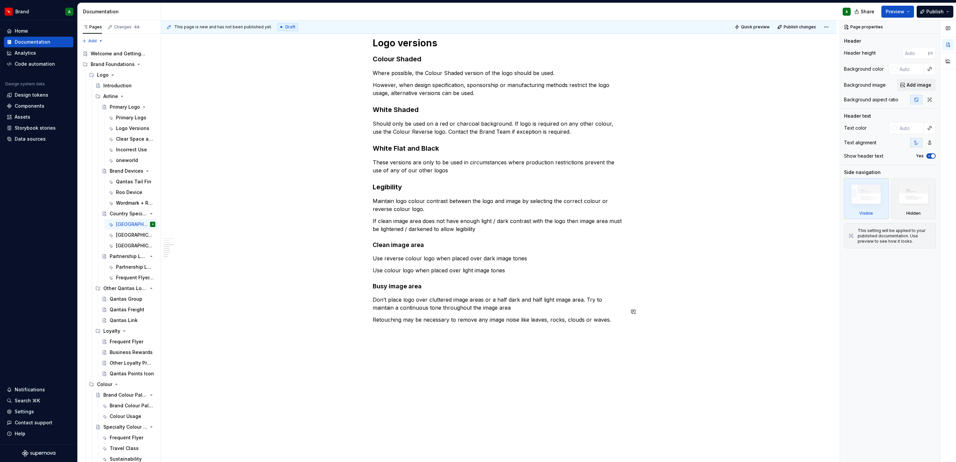
click at [382, 331] on div "Chinese Logos Chinese versions of the Primary Logo have been created for use in…" at bounding box center [498, 87] width 675 height 765
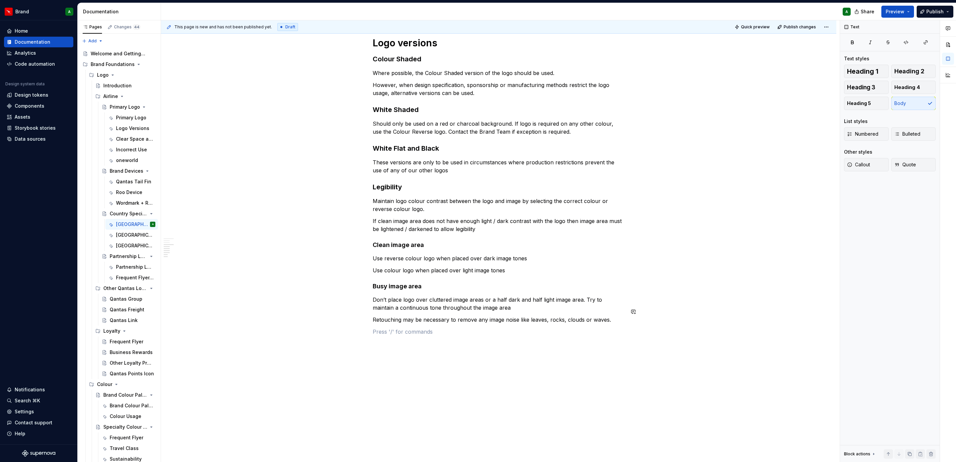
type textarea "*"
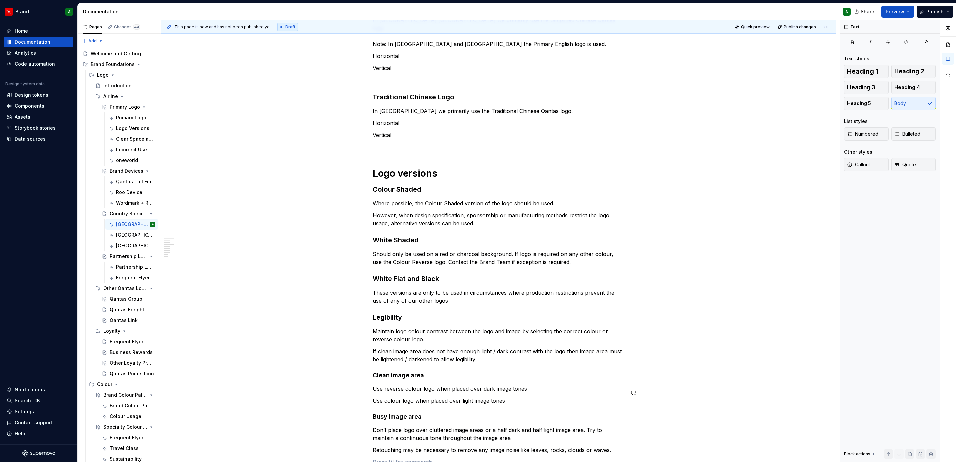
scroll to position [430, 0]
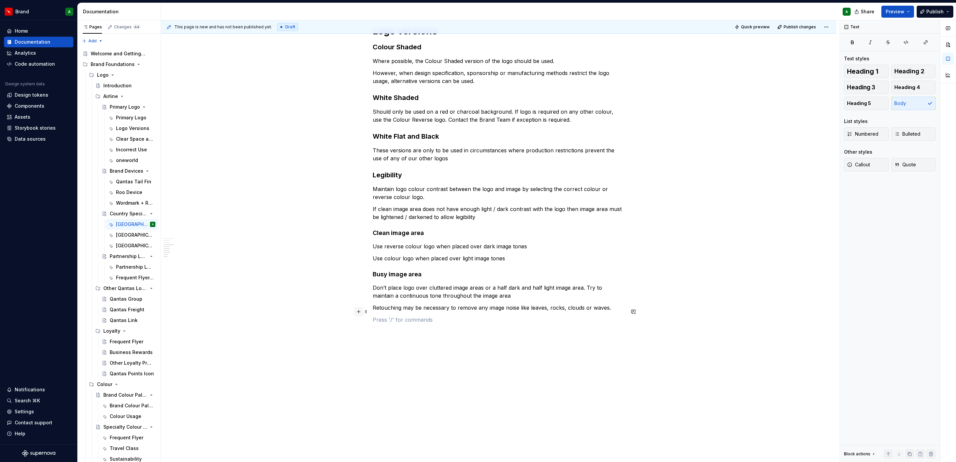
click at [358, 313] on button "button" at bounding box center [358, 311] width 9 height 9
click at [410, 377] on div "Divider" at bounding box center [409, 375] width 34 height 7
click at [400, 316] on p at bounding box center [499, 320] width 252 height 8
click at [384, 332] on p at bounding box center [499, 336] width 252 height 8
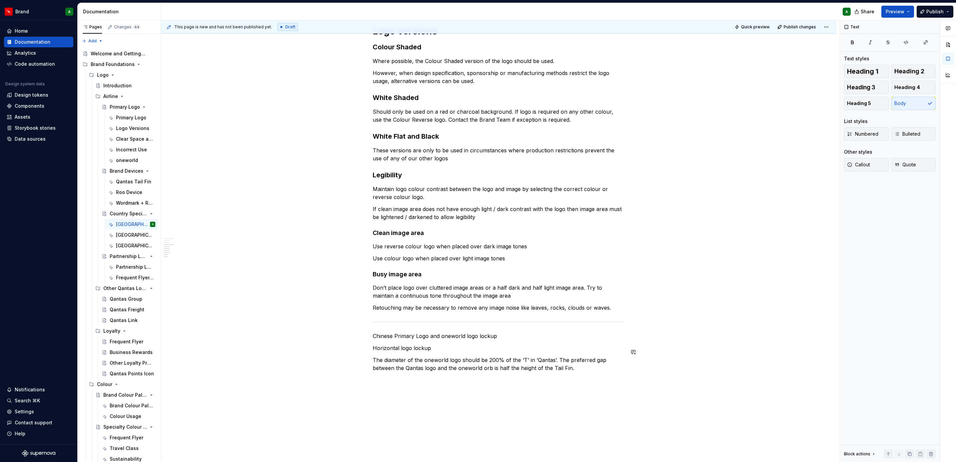
click at [523, 370] on div "Chinese Logos Chinese versions of the Primary Logo have been created for use in…" at bounding box center [499, 44] width 252 height 671
click at [450, 372] on div "Chinese Logos Chinese versions of the Primary Logo have been created for use in…" at bounding box center [499, 44] width 252 height 671
click at [584, 356] on p "The diameter of the oneworld logo should be 200% of the ‘T’ in ‘Qantas’. The pr…" at bounding box center [499, 364] width 252 height 16
click at [582, 359] on p "The diameter of the oneworld logo should be 200% of the ‘T’ in ‘Qantas’. The pr…" at bounding box center [499, 364] width 252 height 16
click at [461, 400] on p "The diameter of the oneworld" at bounding box center [499, 404] width 252 height 8
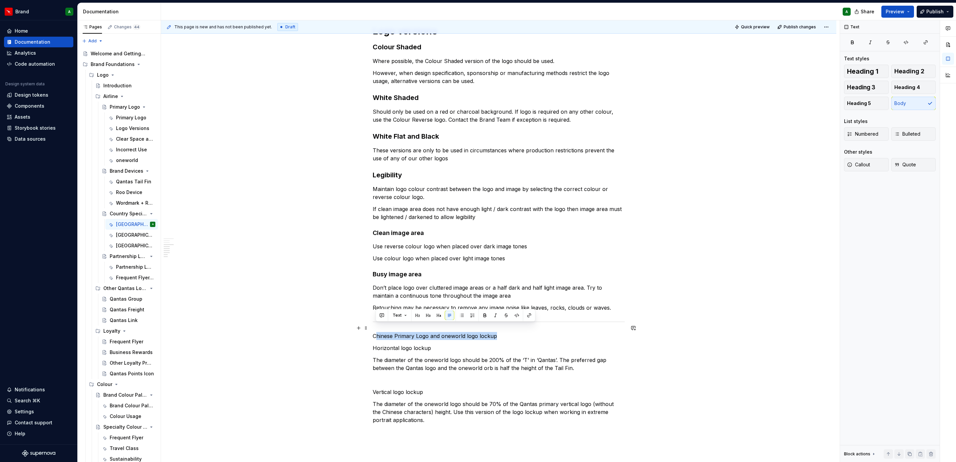
drag, startPoint x: 497, startPoint y: 327, endPoint x: 362, endPoint y: 324, distance: 135.0
click at [373, 324] on div "Chinese Logos Chinese versions of the Primary Logo have been created for use in…" at bounding box center [499, 70] width 252 height 723
drag, startPoint x: 371, startPoint y: 326, endPoint x: 503, endPoint y: 319, distance: 132.2
click at [503, 319] on div "Chinese Logos Chinese versions of the Primary Logo have been created for use in…" at bounding box center [499, 66] width 252 height 715
click at [922, 70] on span "Heading 2" at bounding box center [909, 71] width 30 height 7
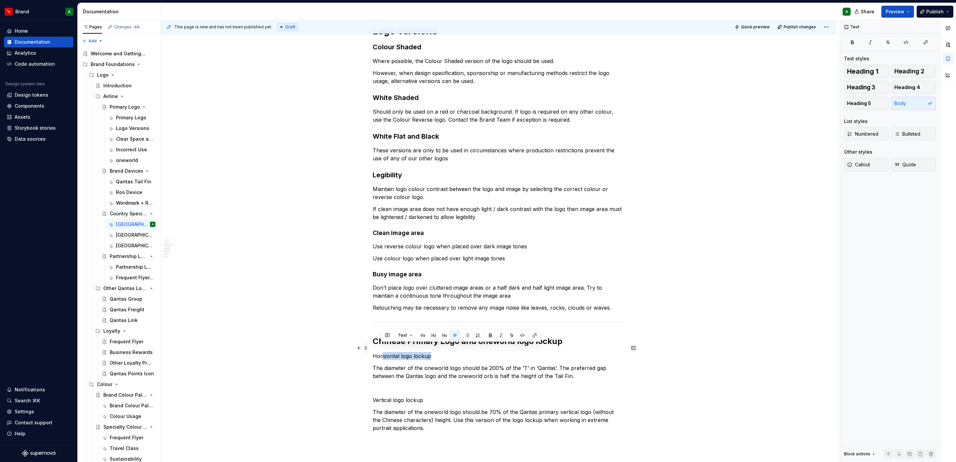
drag, startPoint x: 428, startPoint y: 347, endPoint x: 367, endPoint y: 348, distance: 61.3
click at [373, 348] on div "Chinese Logos Chinese versions of the Primary Logo have been created for use in…" at bounding box center [499, 74] width 252 height 731
drag, startPoint x: 372, startPoint y: 347, endPoint x: 446, endPoint y: 345, distance: 74.4
click at [446, 352] on p "Horizontal logo lockup" at bounding box center [499, 356] width 252 height 8
click at [867, 86] on span "Heading 3" at bounding box center [861, 87] width 28 height 7
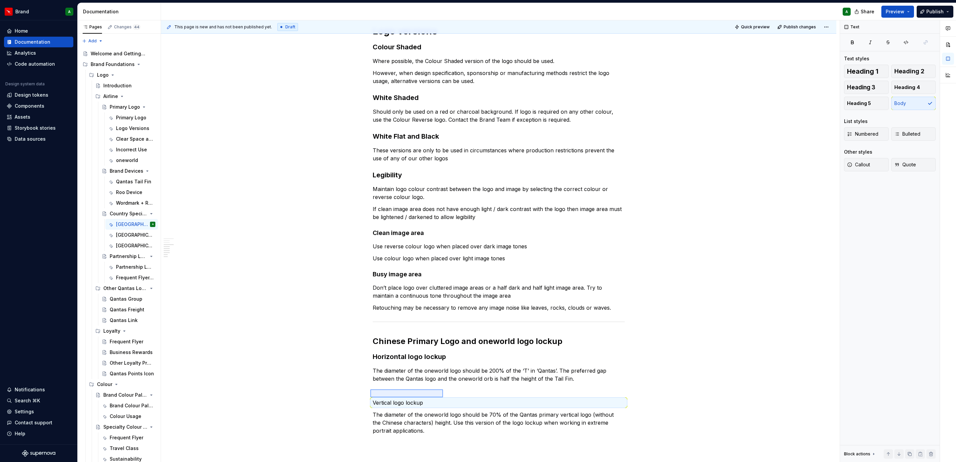
drag, startPoint x: 370, startPoint y: 397, endPoint x: 443, endPoint y: 389, distance: 73.1
click at [443, 389] on div "This page is new and has not been published yet. Draft Quick preview Publish ch…" at bounding box center [500, 241] width 679 height 442
click at [879, 89] on button "Heading 3" at bounding box center [866, 87] width 45 height 13
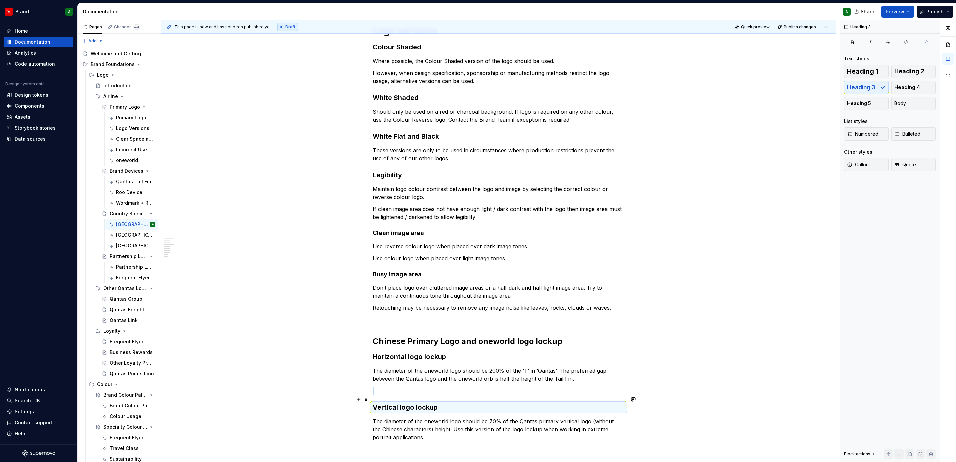
click at [484, 404] on h3 "Vertical logo lockup" at bounding box center [499, 407] width 252 height 9
type textarea "*"
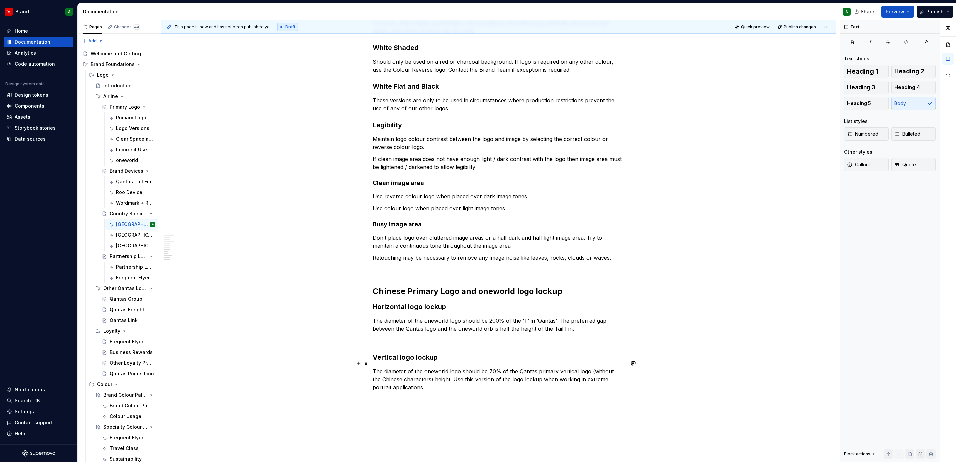
scroll to position [548, 0]
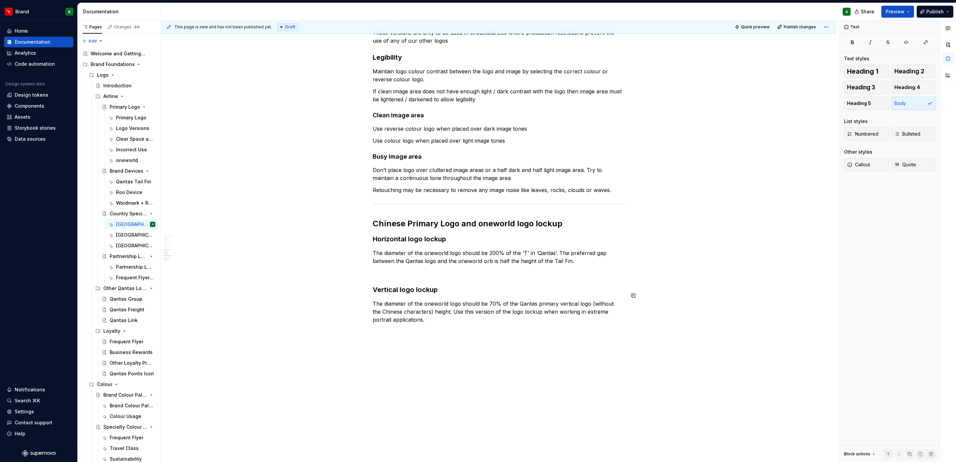
click at [425, 314] on p "The diameter of the oneworld logo should be 70% of the Qantas primary vertical …" at bounding box center [499, 312] width 252 height 24
click at [357, 324] on button "button" at bounding box center [358, 323] width 9 height 9
click at [396, 406] on div "A section divider" at bounding box center [409, 403] width 34 height 5
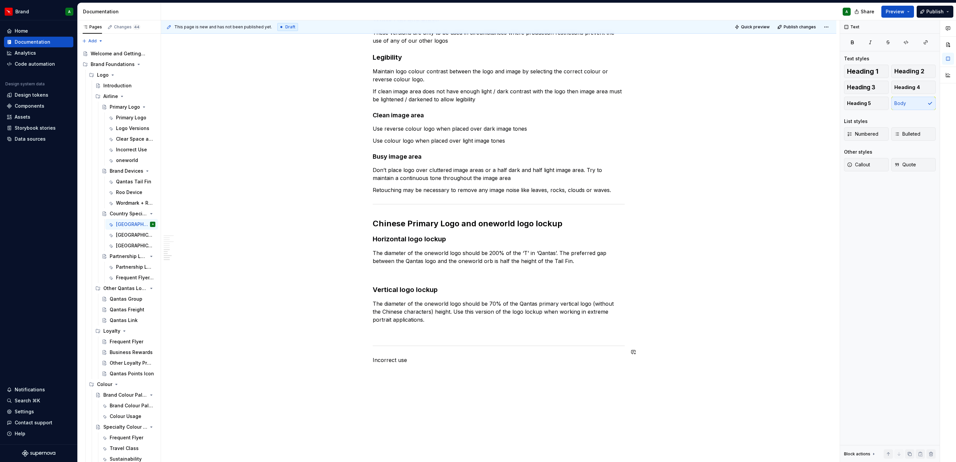
click at [383, 356] on p "Incorrect use" at bounding box center [499, 360] width 252 height 8
click at [907, 73] on span "Heading 2" at bounding box center [909, 71] width 30 height 7
click at [464, 328] on p at bounding box center [499, 332] width 252 height 8
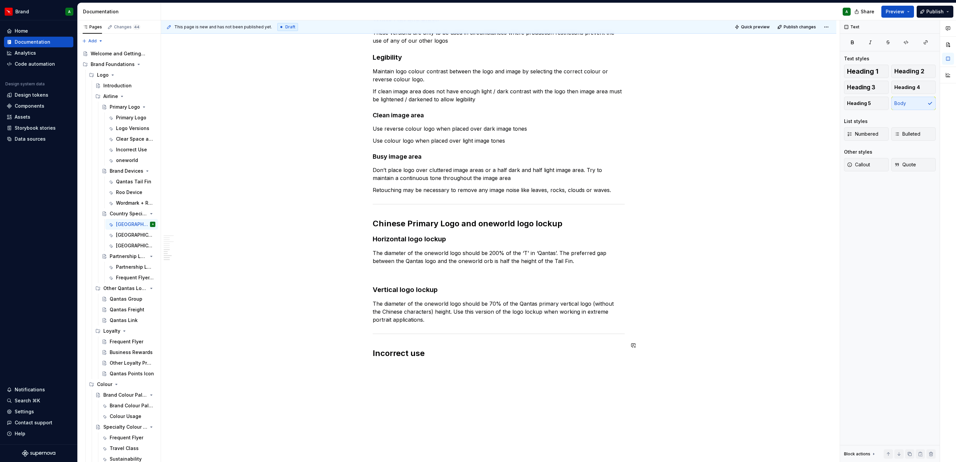
click at [400, 364] on div "Chinese Logos Chinese versions of the Primary Logo have been created for use in…" at bounding box center [498, 41] width 675 height 930
click at [355, 362] on button "button" at bounding box center [358, 359] width 9 height 9
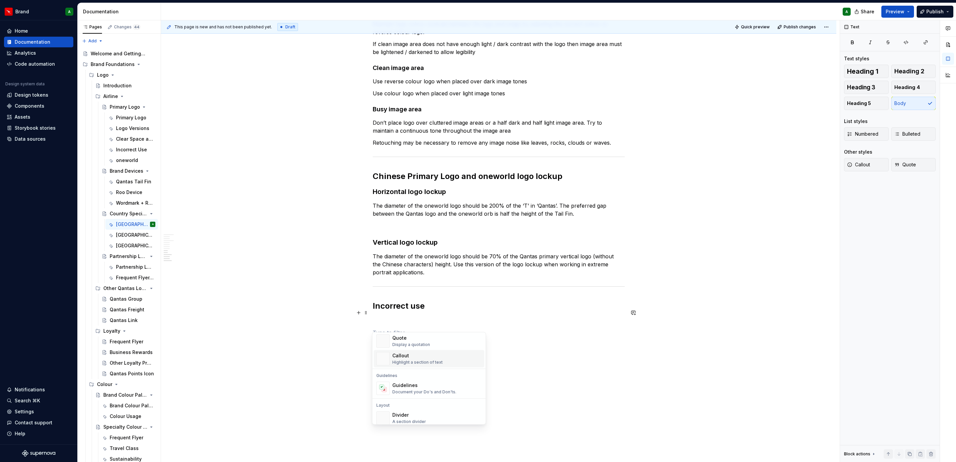
scroll to position [152, 0]
click at [408, 378] on div "Guidelines Guidelines Document your Do's and Don'ts." at bounding box center [428, 384] width 113 height 28
click at [409, 392] on div "Document your Do's and Don'ts." at bounding box center [424, 391] width 64 height 5
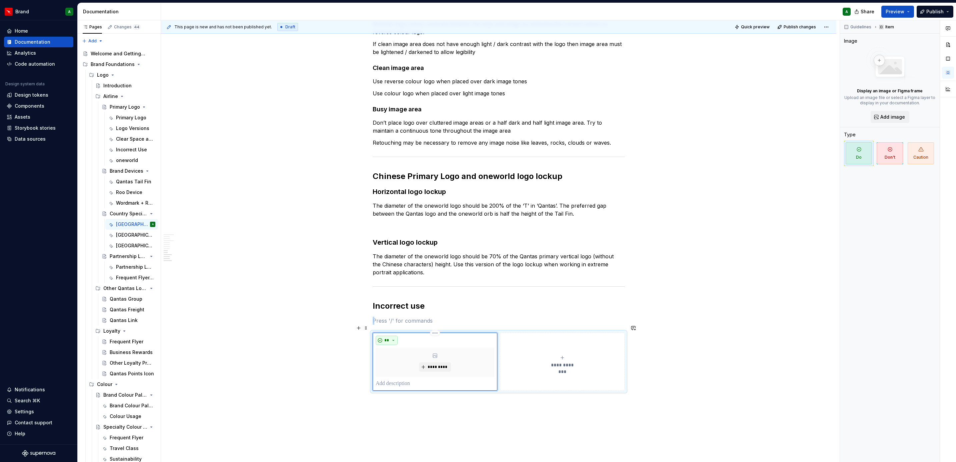
click at [392, 336] on button "**" at bounding box center [387, 340] width 22 height 9
click at [404, 353] on div "Don't" at bounding box center [401, 356] width 12 height 7
click at [406, 380] on p at bounding box center [435, 384] width 119 height 8
click at [501, 371] on button "**********" at bounding box center [562, 362] width 125 height 58
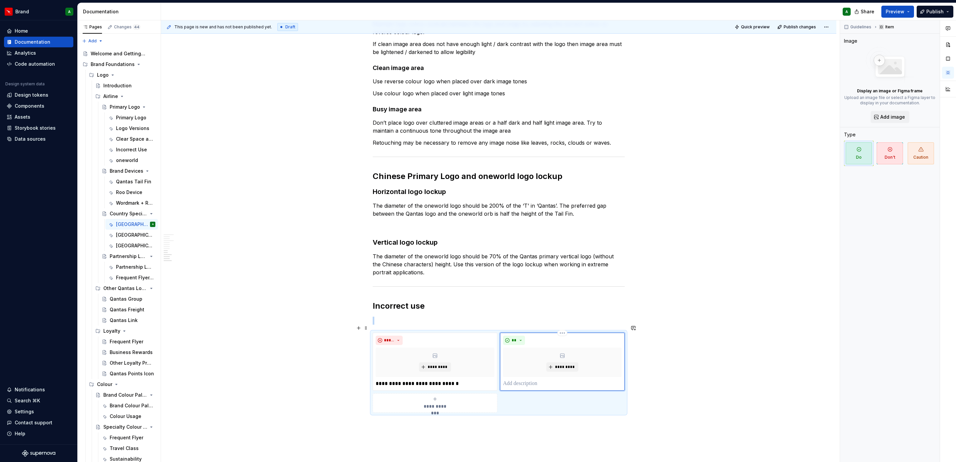
click at [519, 380] on p at bounding box center [562, 384] width 119 height 8
click at [518, 336] on button "**" at bounding box center [514, 340] width 22 height 9
click at [538, 352] on span "Don't" at bounding box center [532, 356] width 57 height 11
click at [434, 403] on span "**********" at bounding box center [435, 406] width 31 height 7
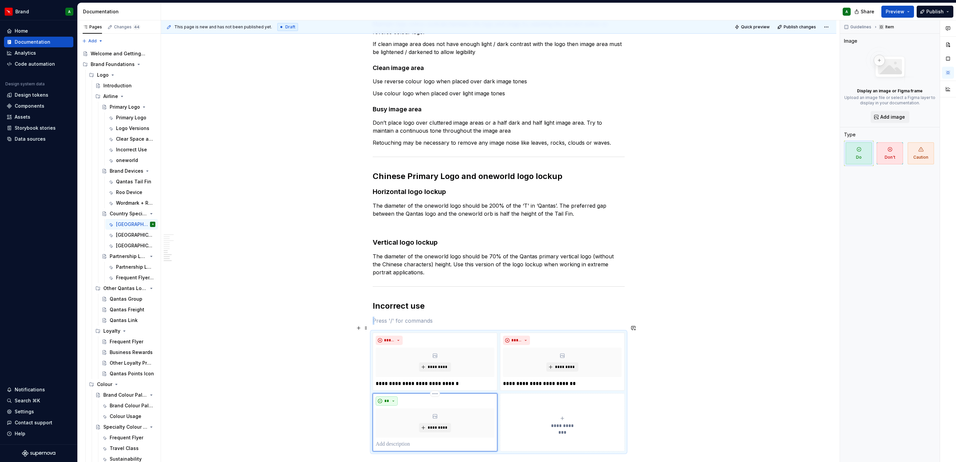
click at [390, 396] on button "**" at bounding box center [387, 400] width 22 height 9
click at [400, 418] on div "Don't" at bounding box center [401, 417] width 12 height 7
click at [415, 440] on p at bounding box center [435, 444] width 119 height 8
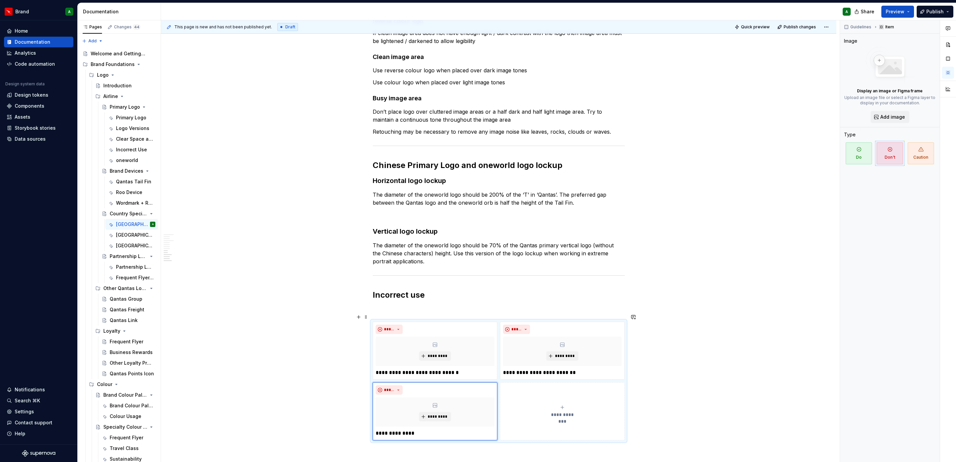
click at [527, 427] on button "**********" at bounding box center [562, 411] width 125 height 58
click at [532, 429] on p at bounding box center [562, 433] width 119 height 8
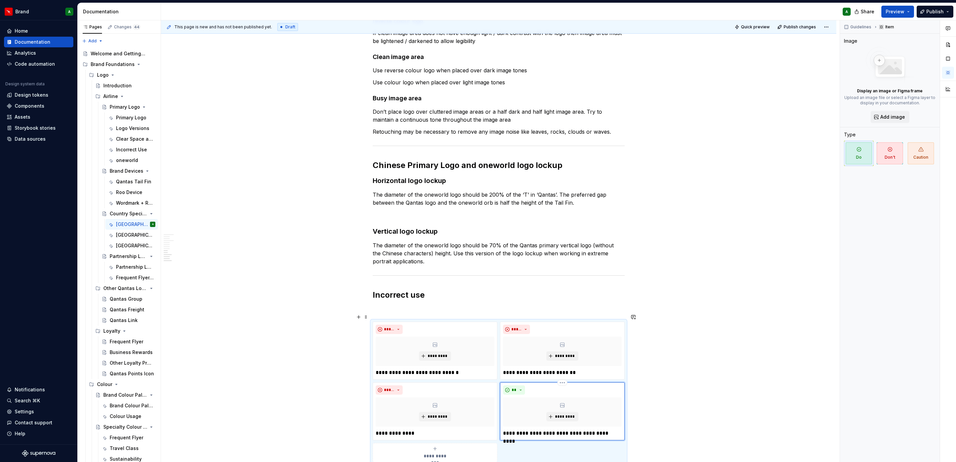
scroll to position [614, 0]
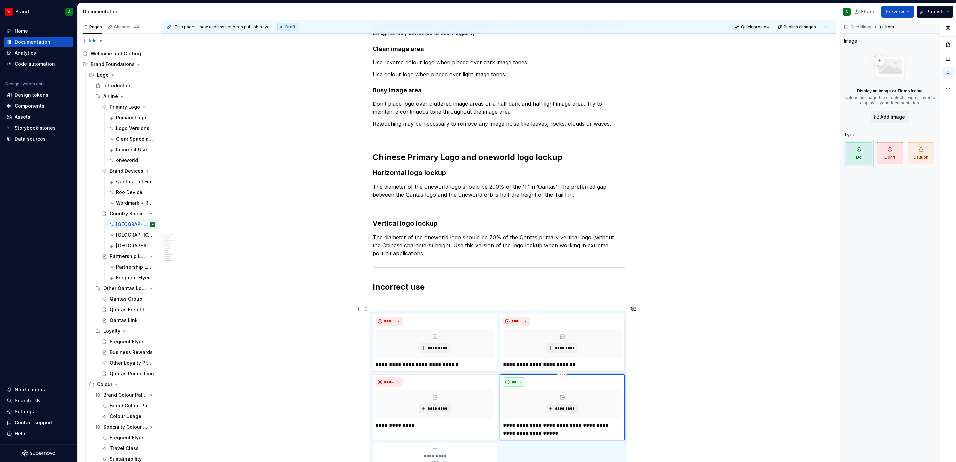
click at [517, 377] on button "**" at bounding box center [514, 381] width 22 height 9
click at [528, 399] on div "Don't" at bounding box center [529, 398] width 12 height 7
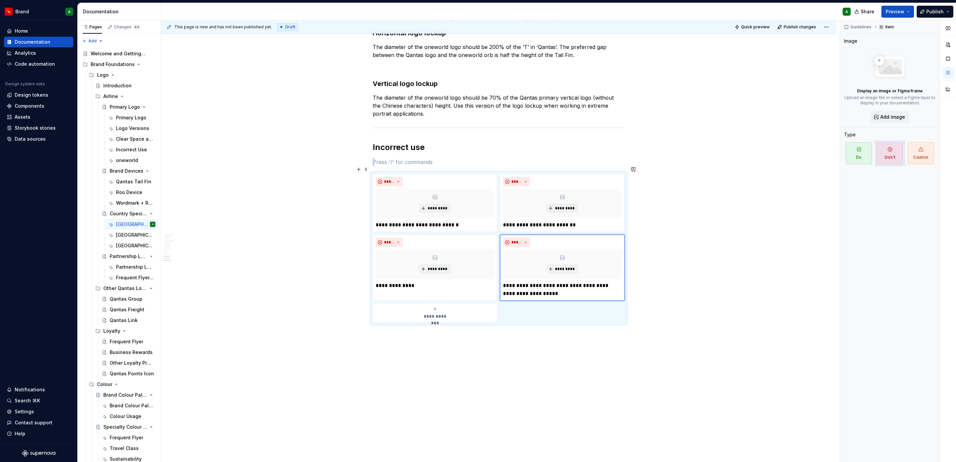
click at [443, 306] on div "**********" at bounding box center [435, 312] width 119 height 13
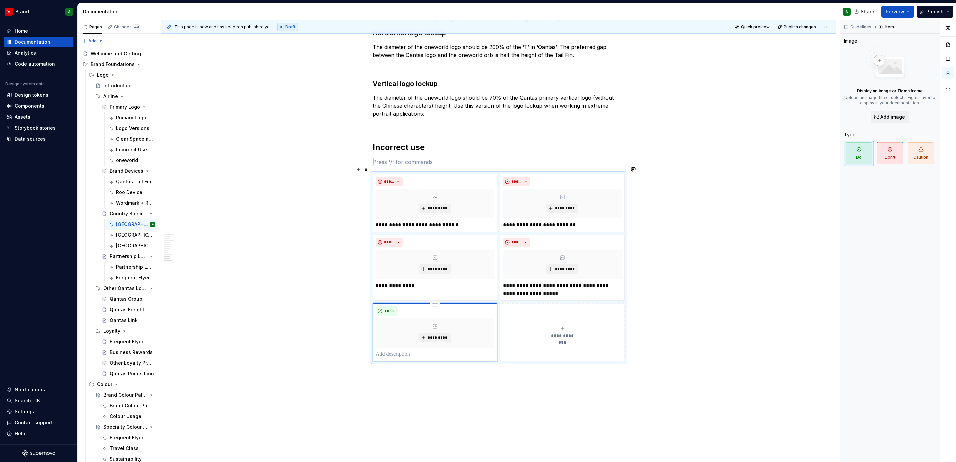
click at [418, 350] on p at bounding box center [435, 354] width 119 height 8
click at [391, 306] on button "**" at bounding box center [387, 310] width 22 height 9
click at [412, 327] on div "Don't" at bounding box center [412, 327] width 35 height 7
click at [551, 335] on button "**********" at bounding box center [562, 332] width 125 height 58
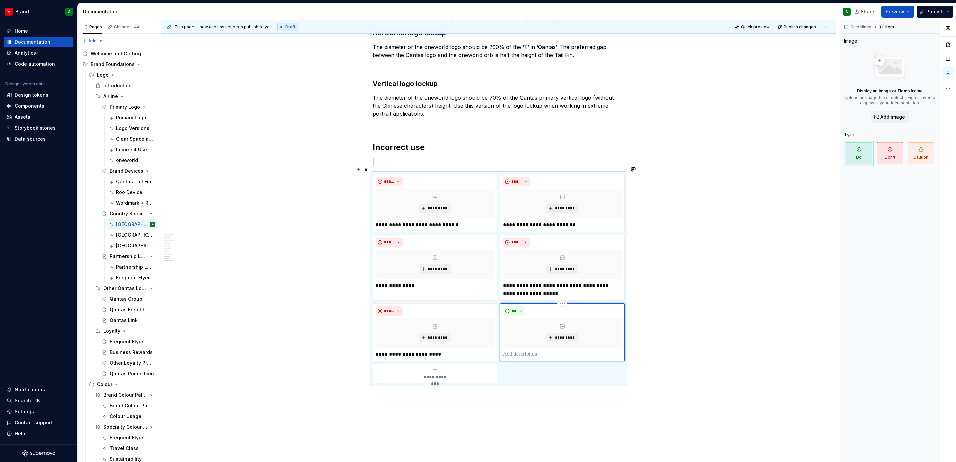
click at [539, 350] on p at bounding box center [562, 354] width 119 height 8
click at [519, 306] on button "**" at bounding box center [514, 310] width 22 height 9
click at [530, 326] on div "Don't" at bounding box center [529, 327] width 12 height 7
click at [453, 375] on button "**********" at bounding box center [435, 373] width 125 height 19
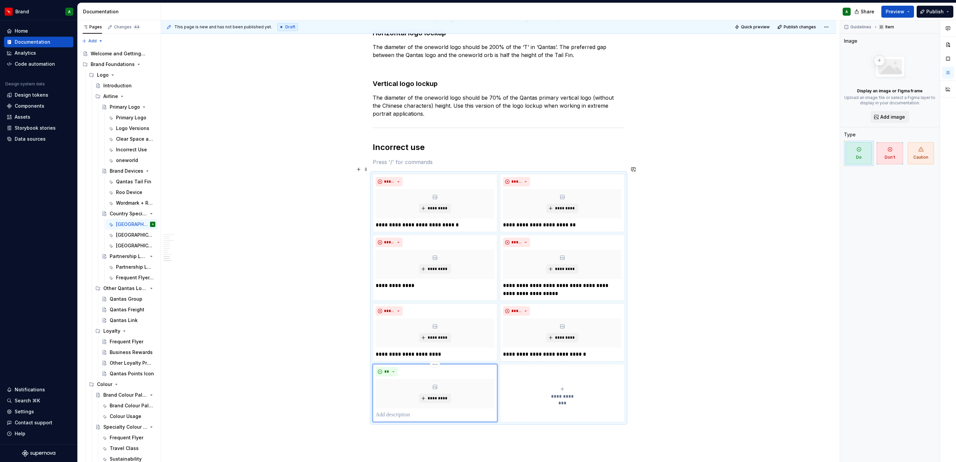
click at [403, 411] on p at bounding box center [435, 415] width 119 height 8
click at [389, 367] on button "**" at bounding box center [387, 371] width 22 height 9
click at [410, 385] on div "Don't" at bounding box center [412, 388] width 35 height 7
click at [523, 393] on div "**********" at bounding box center [562, 396] width 119 height 13
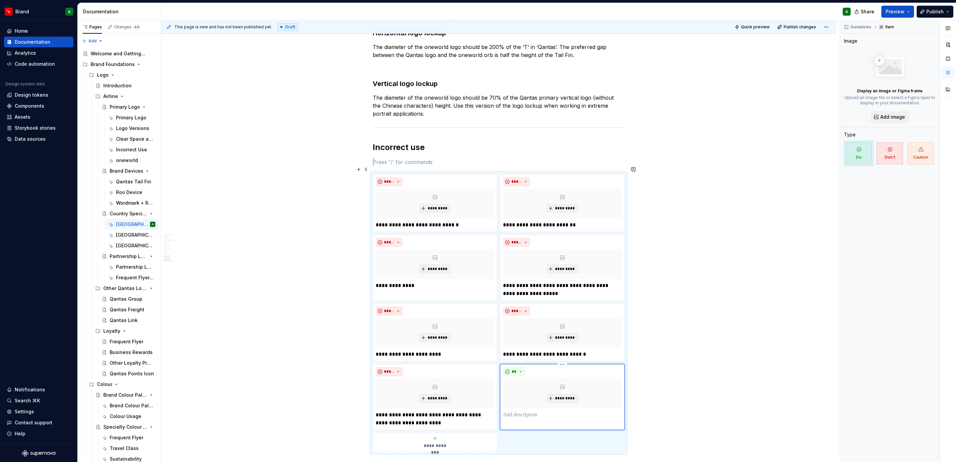
click at [525, 414] on div "** *********" at bounding box center [562, 397] width 125 height 66
click at [508, 411] on p at bounding box center [562, 415] width 119 height 8
click at [516, 367] on button "**" at bounding box center [514, 371] width 22 height 9
click at [534, 388] on div "Don't" at bounding box center [529, 388] width 12 height 7
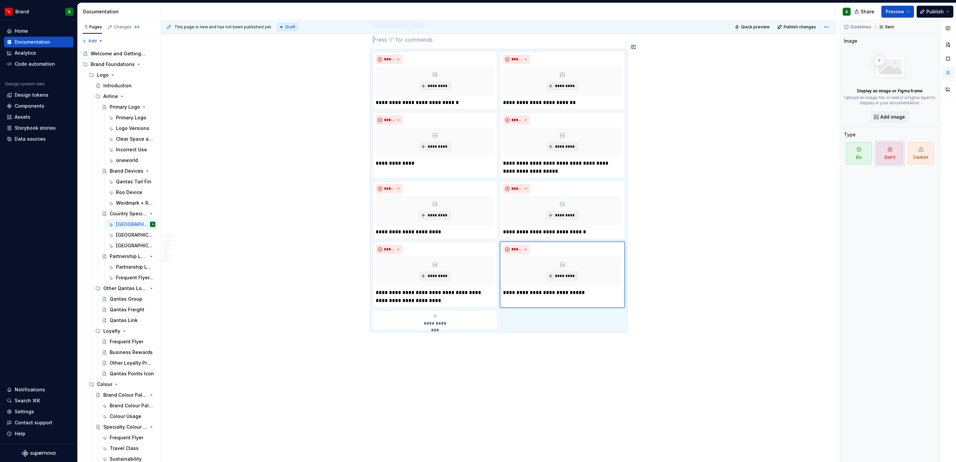
scroll to position [884, 0]
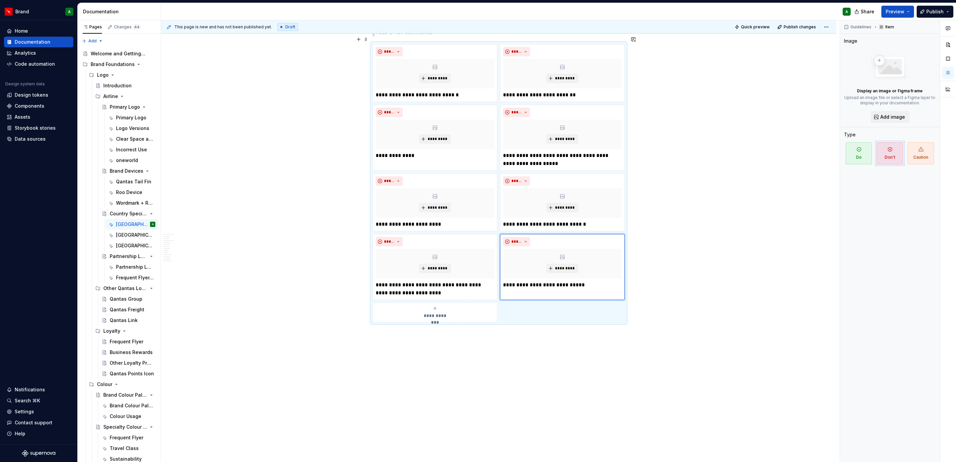
click at [460, 306] on div "**********" at bounding box center [435, 312] width 119 height 13
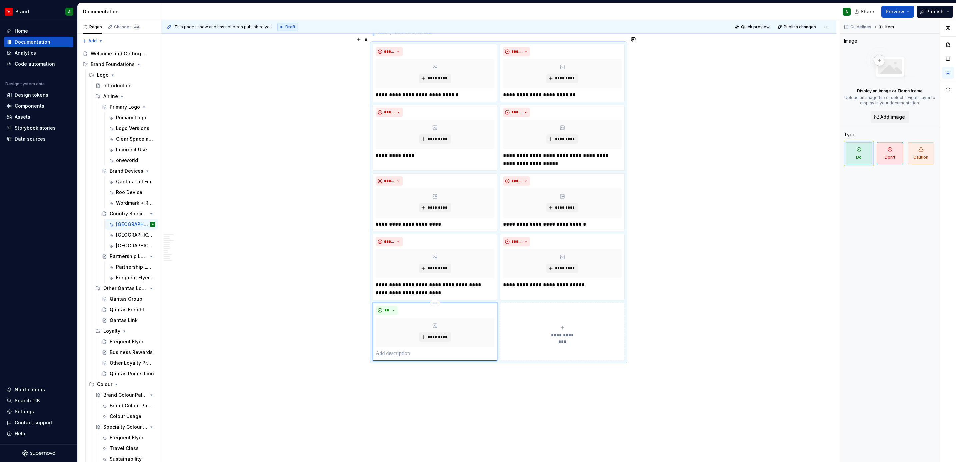
click at [433, 350] on p at bounding box center [435, 354] width 119 height 8
click at [433, 350] on p "**" at bounding box center [435, 354] width 118 height 8
click at [386, 308] on span "**" at bounding box center [386, 310] width 5 height 5
click at [403, 330] on div "Don't" at bounding box center [401, 327] width 12 height 7
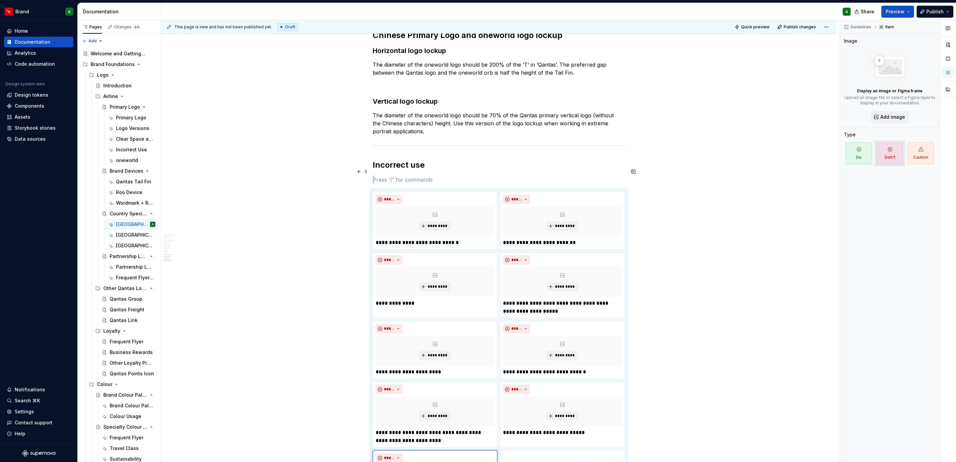
click at [412, 176] on p at bounding box center [499, 180] width 252 height 8
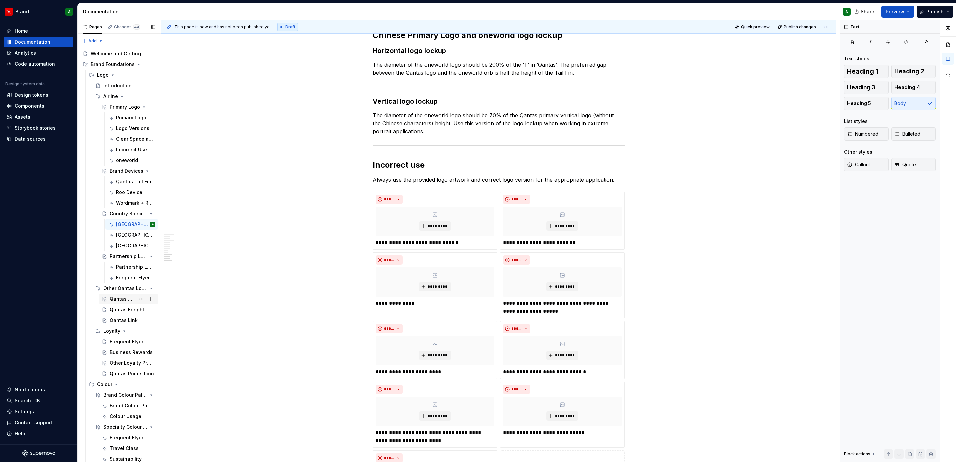
click at [123, 298] on div "Qantas Group" at bounding box center [123, 299] width 26 height 7
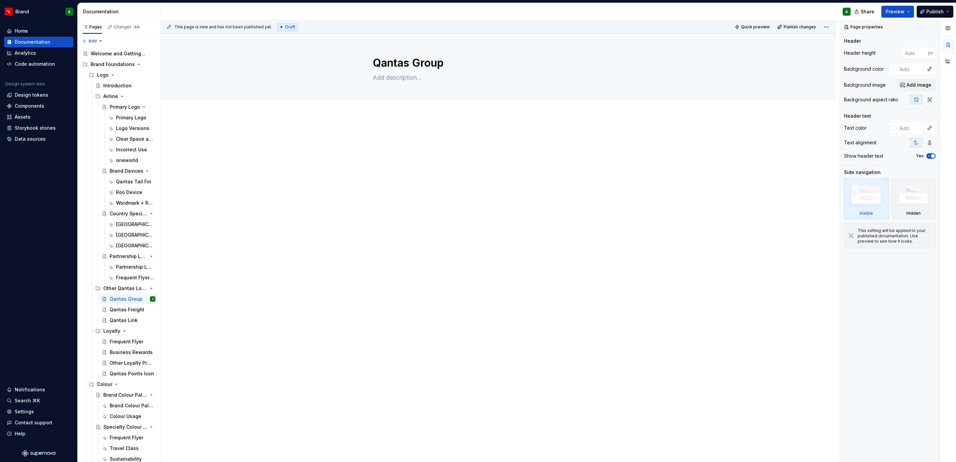
click at [399, 291] on div at bounding box center [498, 208] width 675 height 188
type textarea "*"
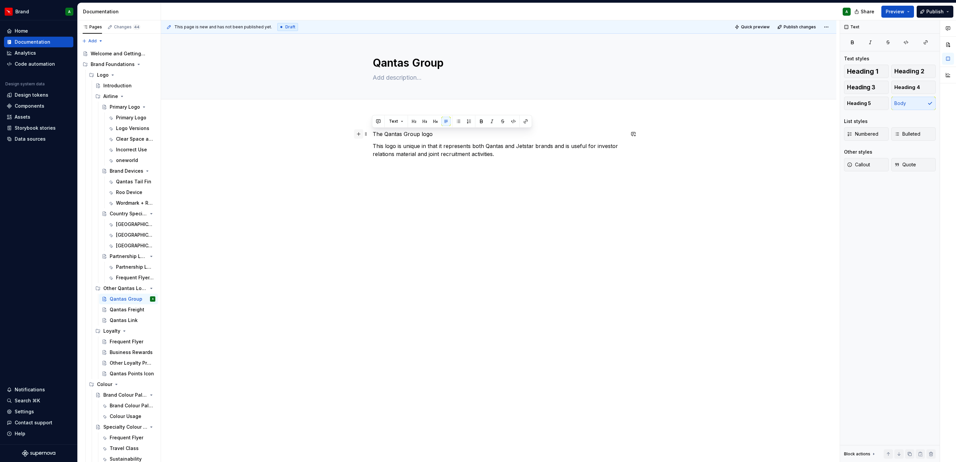
drag, startPoint x: 433, startPoint y: 131, endPoint x: 360, endPoint y: 131, distance: 73.0
click at [373, 131] on div "The Qantas Group logo This logo is unique in that it represents both Qantas and…" at bounding box center [499, 148] width 252 height 36
drag, startPoint x: 372, startPoint y: 132, endPoint x: 456, endPoint y: 132, distance: 84.3
click at [456, 132] on p "The Qantas Group logo" at bounding box center [499, 134] width 252 height 8
click at [908, 69] on span "Heading 2" at bounding box center [909, 71] width 30 height 7
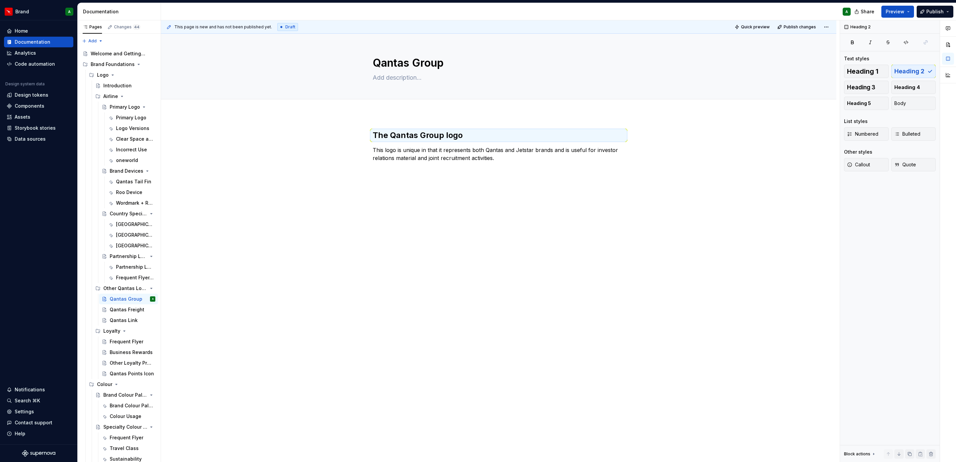
click at [598, 163] on div "The Qantas Group logo This logo is unique in that it represents both Qantas and…" at bounding box center [499, 150] width 252 height 40
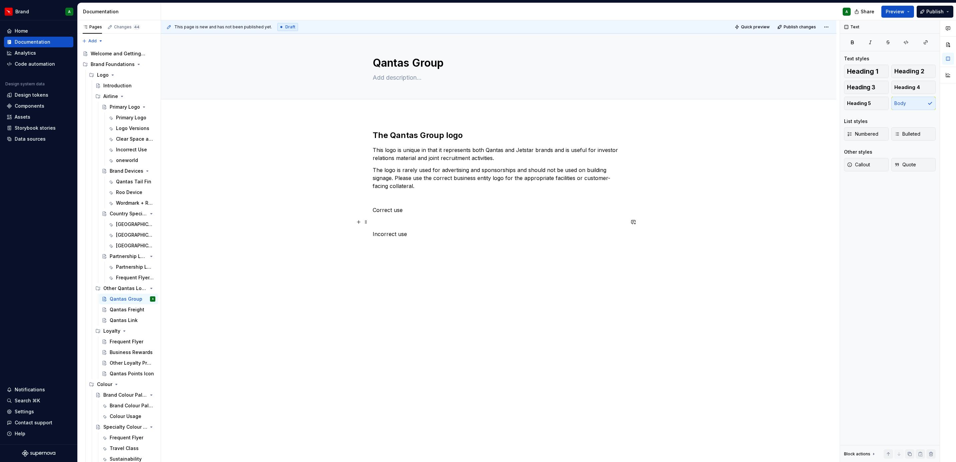
click at [373, 221] on p at bounding box center [499, 222] width 252 height 8
click at [378, 251] on div "The Qantas Group logo This logo is unique in that it represents both Qantas and…" at bounding box center [499, 192] width 252 height 124
click at [419, 242] on p "Incorrect use" at bounding box center [499, 242] width 252 height 8
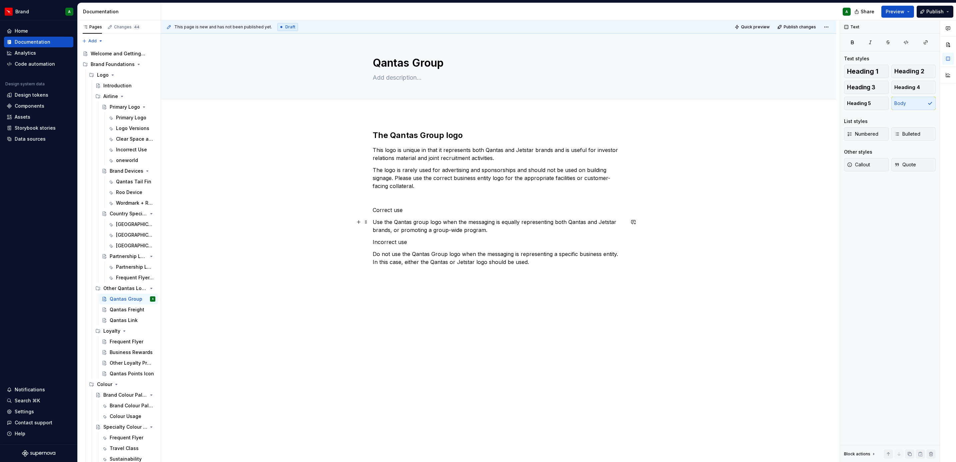
click at [390, 226] on p "Use the Qantas group logo when the messaging is equally representing both Qanta…" at bounding box center [499, 226] width 252 height 16
drag, startPoint x: 406, startPoint y: 240, endPoint x: 350, endPoint y: 243, distance: 56.4
click at [350, 243] on div "The Qantas Group logo This logo is unique in that it represents both Qantas and…" at bounding box center [498, 263] width 675 height 299
click at [880, 86] on button "Heading 3" at bounding box center [866, 87] width 45 height 13
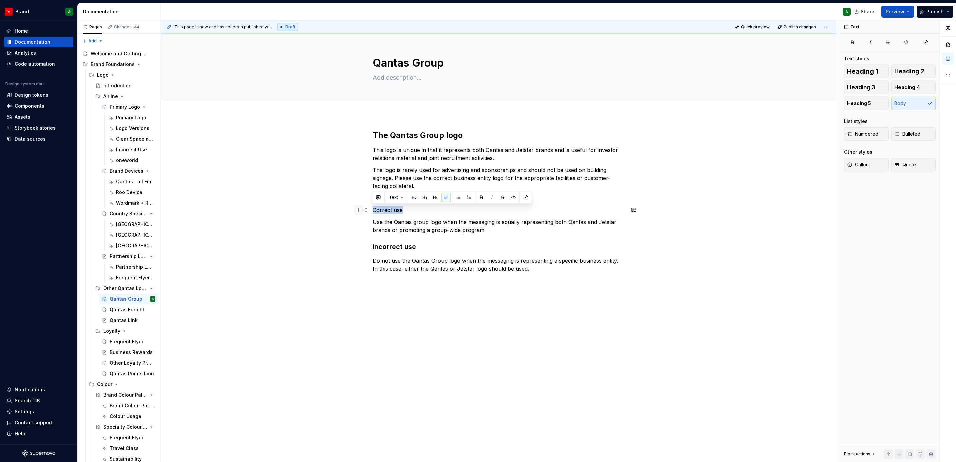
drag, startPoint x: 412, startPoint y: 210, endPoint x: 354, endPoint y: 208, distance: 57.7
click at [373, 208] on div "The Qantas Group logo This logo is unique in that it represents both Qantas and…" at bounding box center [499, 205] width 252 height 151
click at [863, 87] on span "Heading 3" at bounding box center [861, 87] width 28 height 7
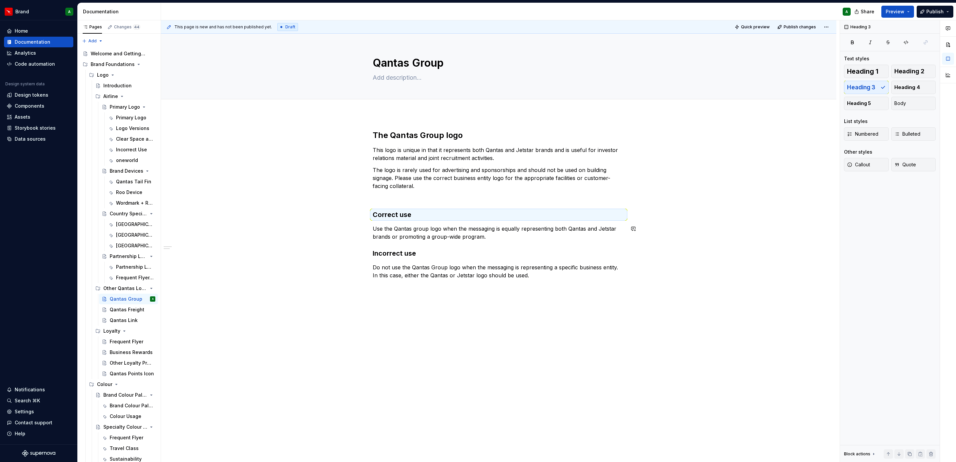
click at [658, 245] on div "The Qantas Group logo This logo is unique in that it represents both Qantas and…" at bounding box center [498, 270] width 675 height 312
click at [532, 364] on div "The Qantas Group logo This logo is unique in that it represents both Qantas and…" at bounding box center [498, 270] width 675 height 312
click at [357, 201] on button "button" at bounding box center [358, 197] width 9 height 9
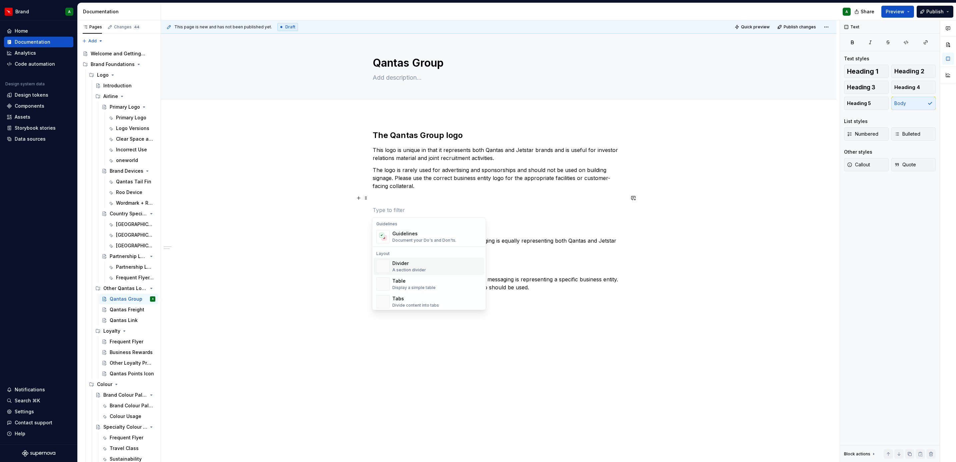
scroll to position [190, 0]
click at [415, 274] on span "Divider A section divider" at bounding box center [429, 265] width 111 height 17
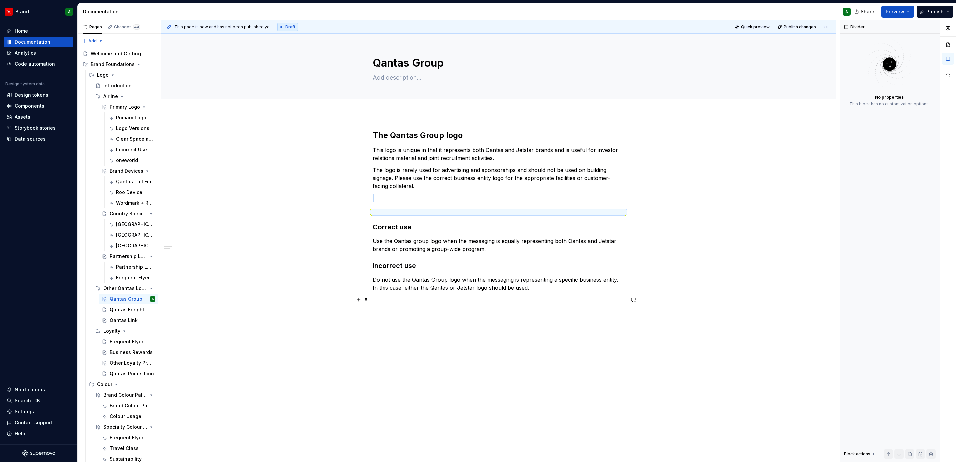
click at [368, 302] on div "The Qantas Group logo This logo is unique in that it represents both Qantas and…" at bounding box center [498, 282] width 675 height 336
click at [355, 300] on button "button" at bounding box center [358, 299] width 9 height 9
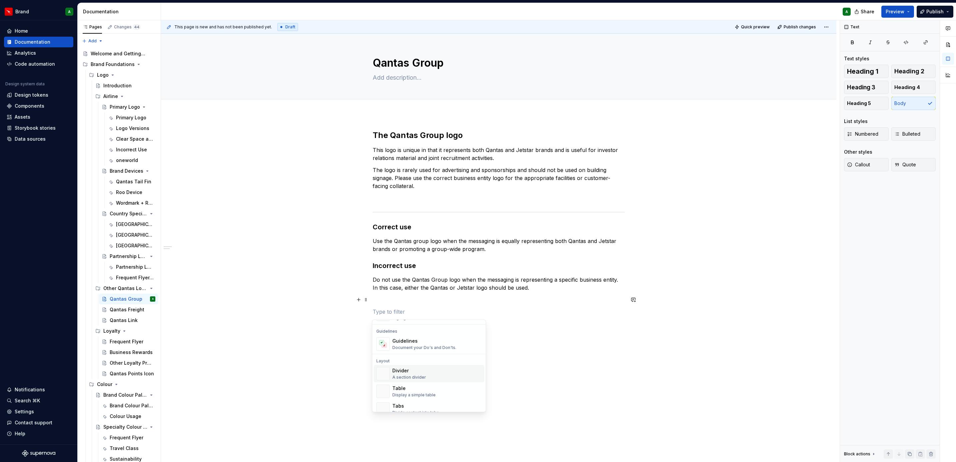
scroll to position [184, 0]
click at [425, 376] on div "Divider A section divider" at bounding box center [436, 373] width 89 height 13
click at [400, 307] on div "The Qantas Group logo This logo is unique in that it represents both Qantas and…" at bounding box center [499, 231] width 252 height 202
drag, startPoint x: 414, startPoint y: 318, endPoint x: 342, endPoint y: 313, distance: 71.8
click at [342, 313] on div "The Qantas Group logo This logo is unique in that it represents both Qantas and…" at bounding box center [498, 290] width 675 height 353
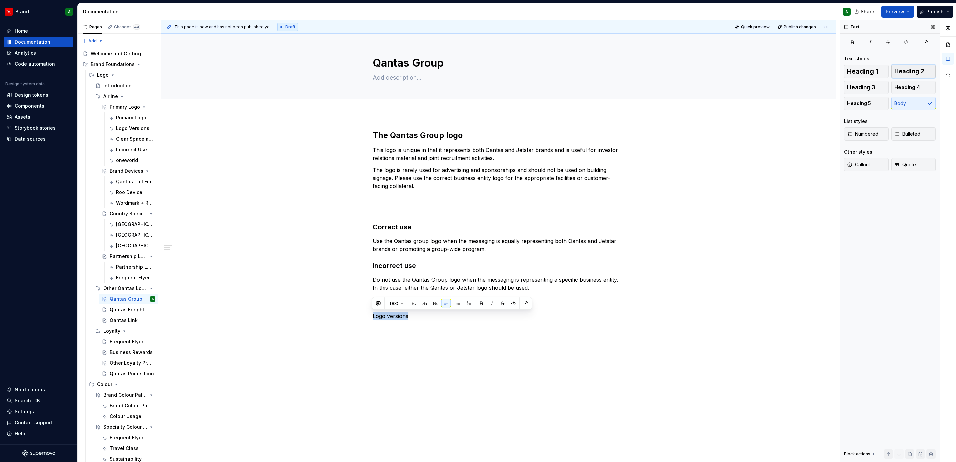
click at [912, 74] on span "Heading 2" at bounding box center [909, 71] width 30 height 7
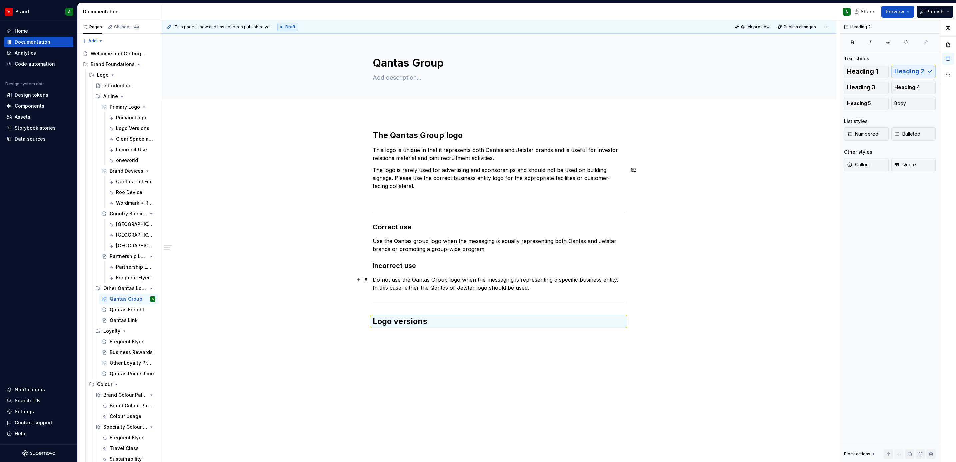
click at [642, 297] on div "The Qantas Group logo This logo is unique in that it represents both Qantas and…" at bounding box center [498, 293] width 675 height 359
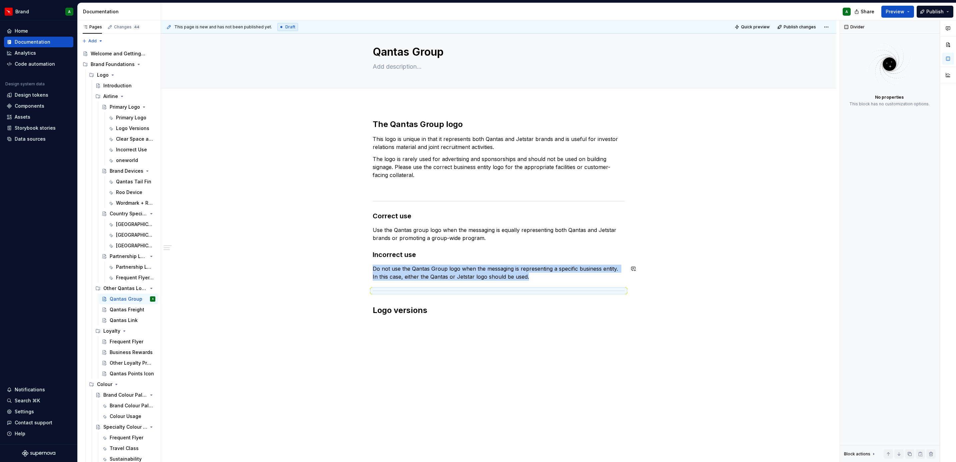
scroll to position [0, 0]
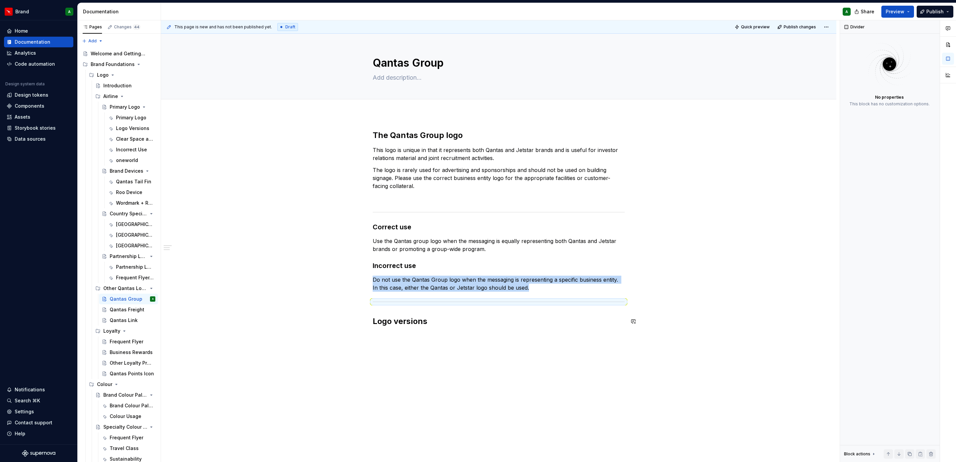
click at [463, 329] on div "The Qantas Group logo This logo is unique in that it represents both Qantas and…" at bounding box center [499, 232] width 252 height 205
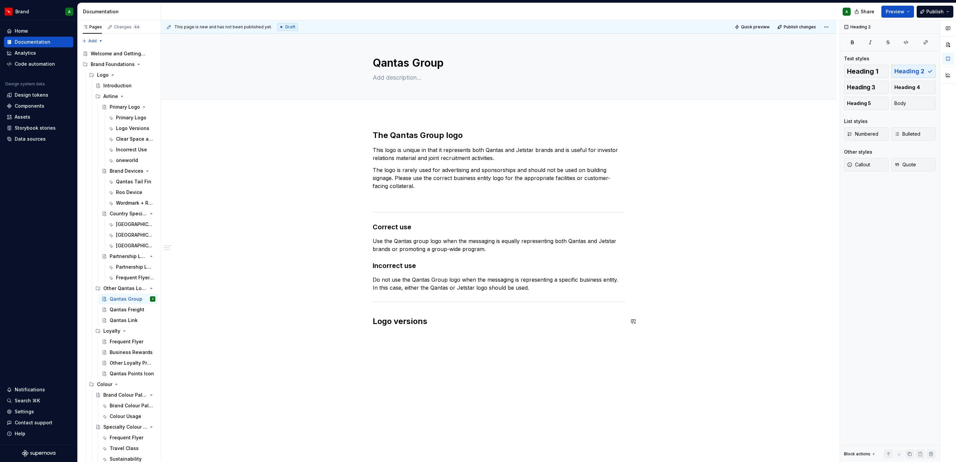
click at [410, 343] on div "The Qantas Group logo This logo is unique in that it represents both Qantas and…" at bounding box center [498, 293] width 675 height 359
click at [437, 325] on h2 "Logo versions" at bounding box center [499, 321] width 252 height 11
click at [548, 356] on p "Where possible, the Colour Shaded version of the logo should be used. However, …" at bounding box center [499, 352] width 252 height 16
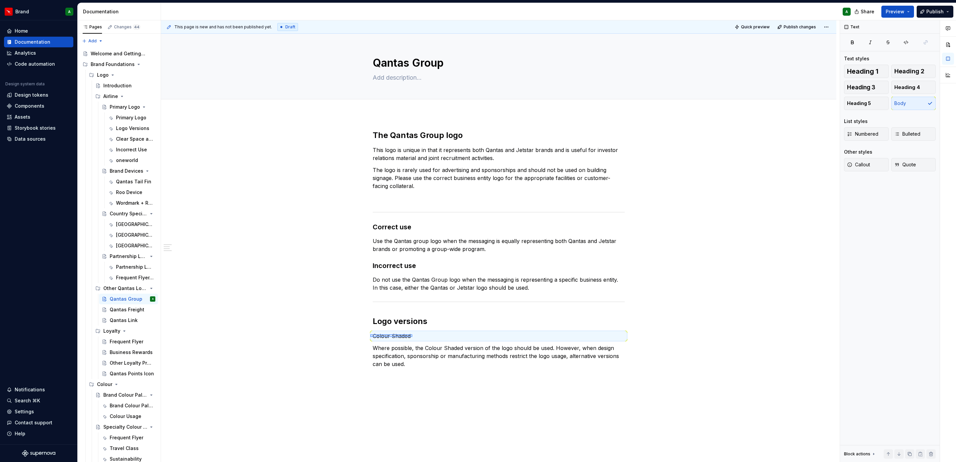
drag, startPoint x: 370, startPoint y: 337, endPoint x: 412, endPoint y: 334, distance: 42.1
click at [412, 334] on div "This page is new and has not been published yet. Draft Quick preview Publish ch…" at bounding box center [500, 241] width 679 height 442
click at [877, 85] on button "Heading 3" at bounding box center [866, 87] width 45 height 13
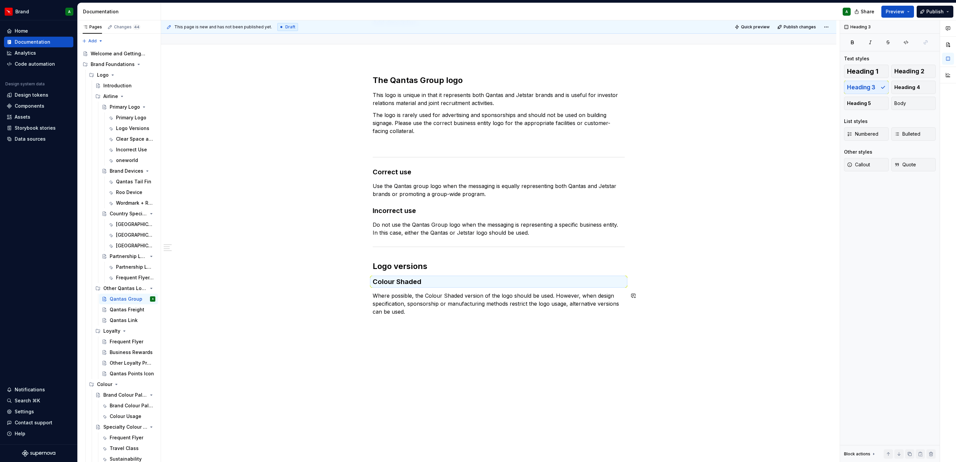
click at [418, 320] on div "The Qantas Group logo This logo is unique in that it represents both Qantas and…" at bounding box center [499, 199] width 252 height 249
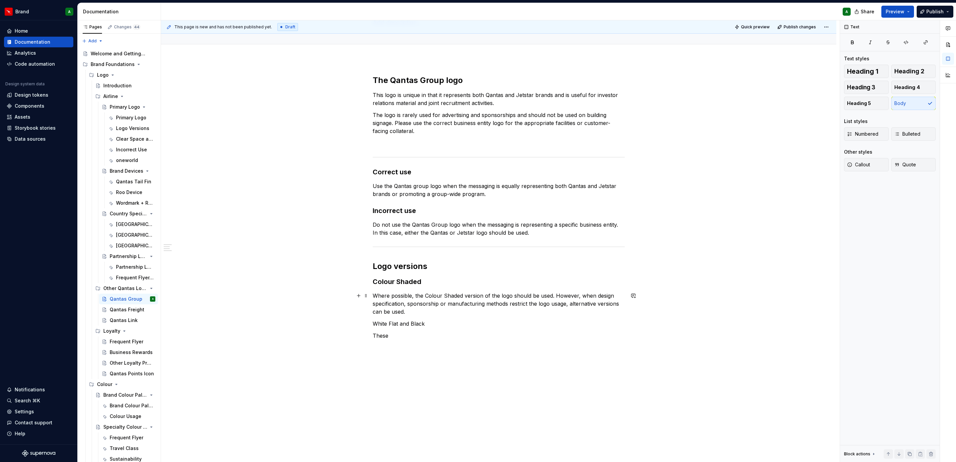
click at [413, 313] on p "Where possible, the Colour Shaded version of the logo should be used. However, …" at bounding box center [499, 304] width 252 height 24
click at [412, 367] on p "These" at bounding box center [499, 368] width 252 height 8
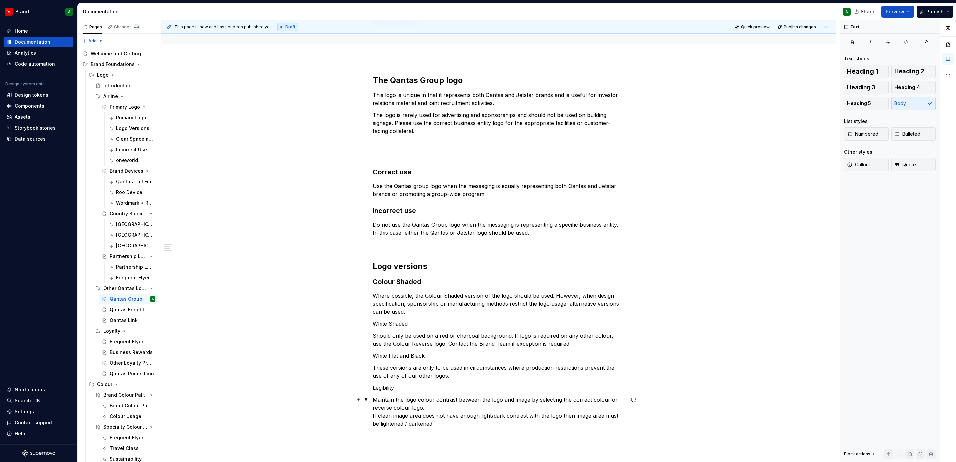
click at [489, 414] on p "Maintain the logo colour contrast between the logo and image by selecting the c…" at bounding box center [499, 412] width 252 height 32
click at [494, 414] on p "Maintain the logo colour contrast between the logo and image by selecting the c…" at bounding box center [499, 412] width 252 height 32
click at [455, 429] on div "The Qantas Group logo This logo is unique in that it represents both Qantas and…" at bounding box center [499, 255] width 252 height 361
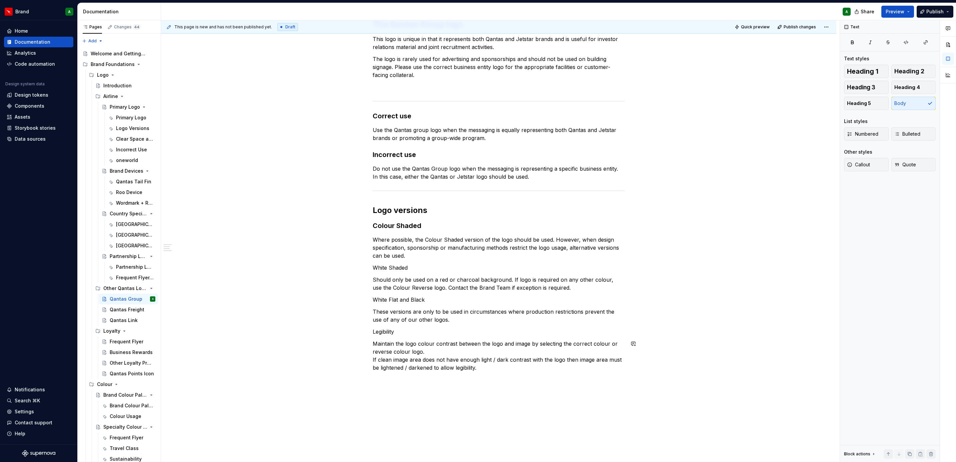
scroll to position [111, 0]
drag, startPoint x: 371, startPoint y: 265, endPoint x: 418, endPoint y: 266, distance: 46.7
click at [418, 266] on p "White Shaded" at bounding box center [499, 267] width 252 height 8
click at [872, 84] on span "Heading 3" at bounding box center [861, 87] width 28 height 7
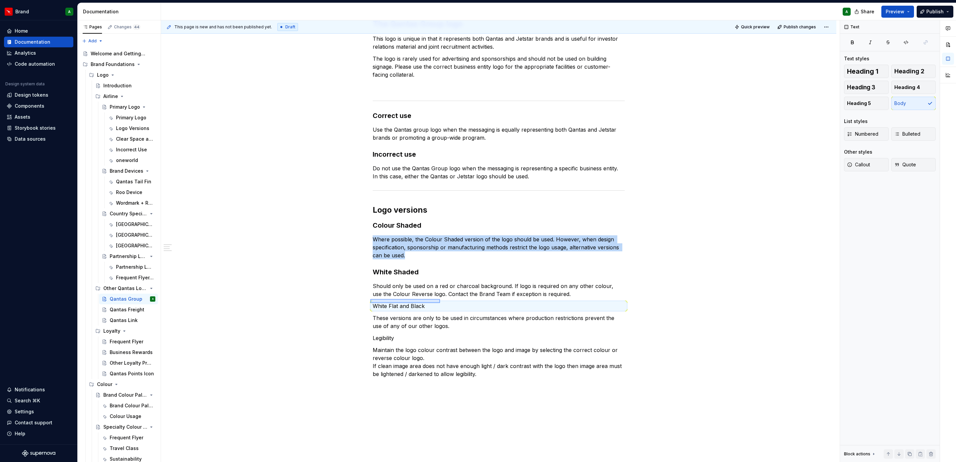
drag, startPoint x: 370, startPoint y: 303, endPoint x: 441, endPoint y: 299, distance: 70.8
click at [441, 299] on div "This page is new and has not been published yet. Draft Quick preview Publish ch…" at bounding box center [500, 241] width 679 height 442
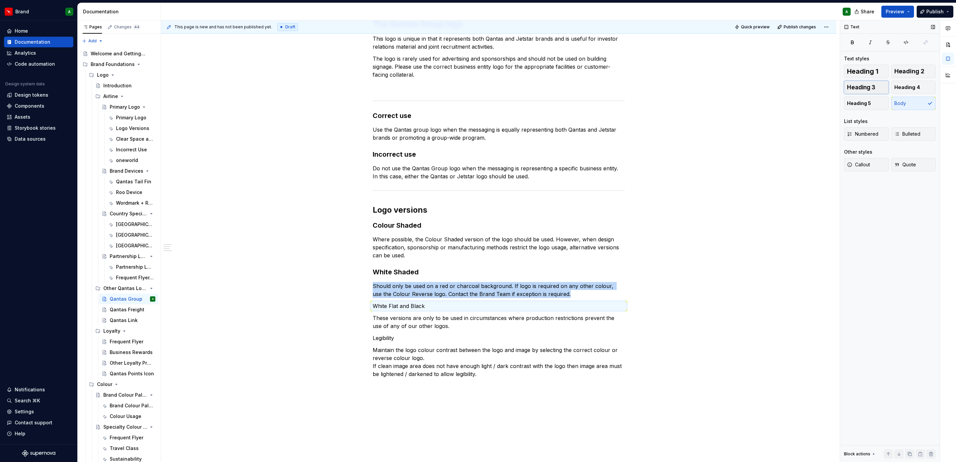
click at [871, 86] on span "Heading 3" at bounding box center [861, 87] width 28 height 7
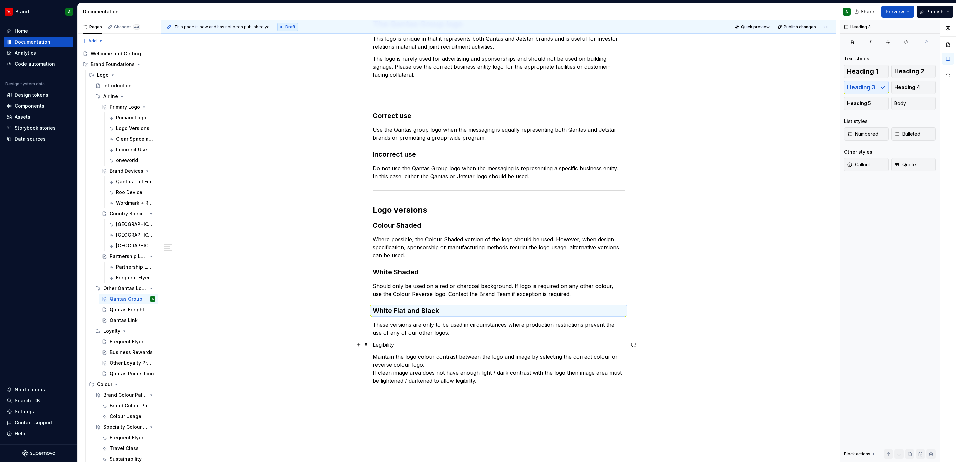
click at [388, 342] on p "Legibility" at bounding box center [499, 345] width 252 height 8
click at [865, 90] on span "Heading 3" at bounding box center [861, 87] width 28 height 7
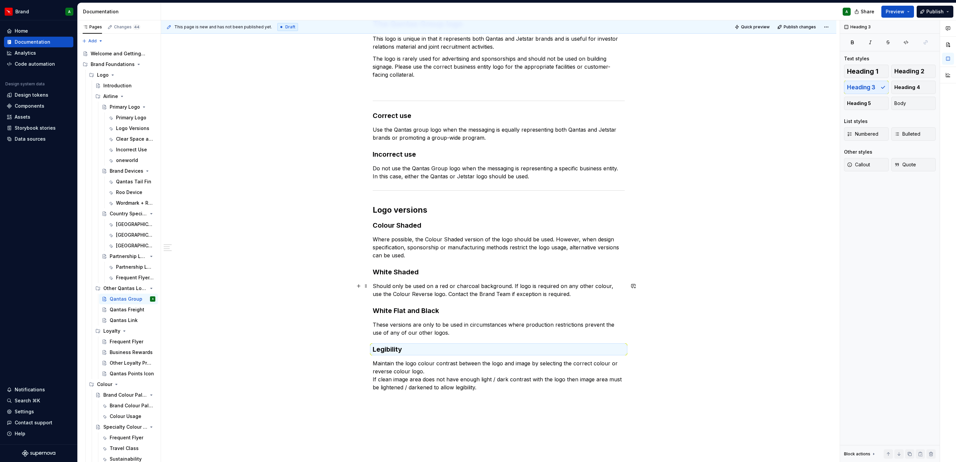
click at [574, 293] on p "Should only be used on a red or charcoal background. If logo is required on any…" at bounding box center [499, 290] width 252 height 16
click at [414, 252] on p "Where possible, the Colour Shaded version of the logo should be used. However, …" at bounding box center [499, 247] width 252 height 24
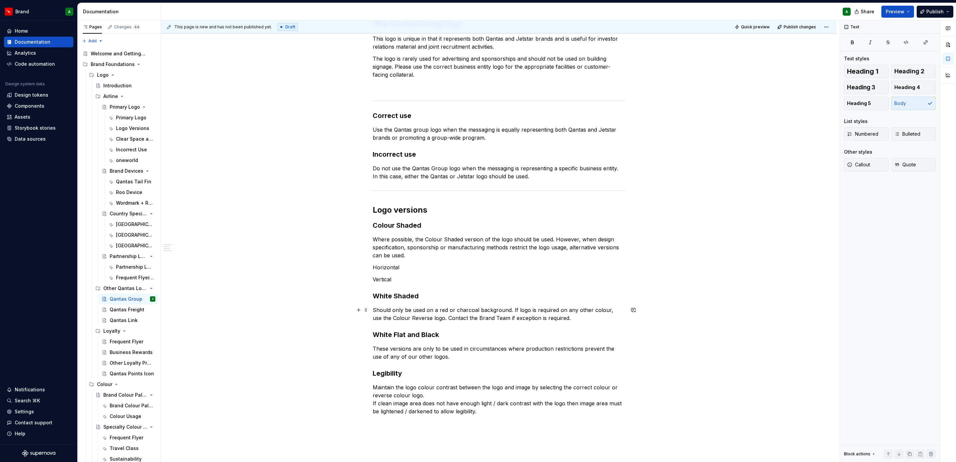
click at [563, 320] on p "Should only be used on a red or charcoal background. If logo is required on any…" at bounding box center [499, 314] width 252 height 16
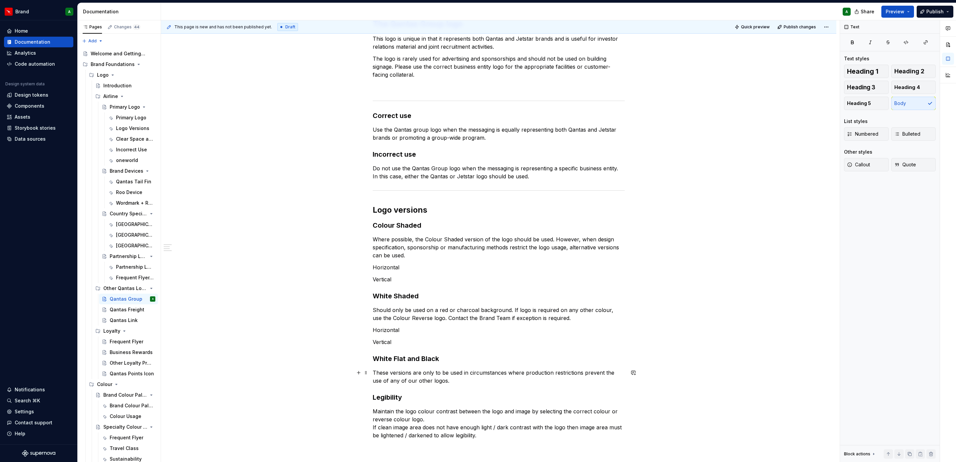
click at [472, 382] on p "These versions are only to be used in circumstances where production restrictio…" at bounding box center [499, 377] width 252 height 16
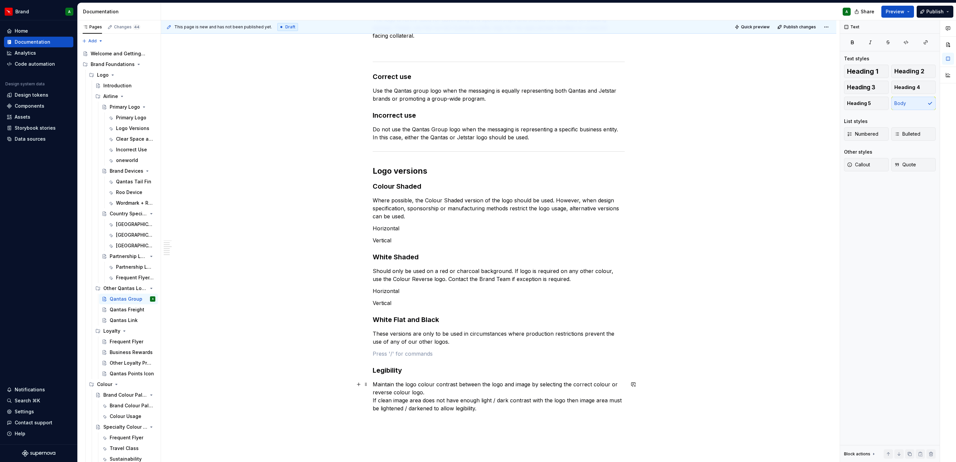
scroll to position [151, 0]
type textarea "*"
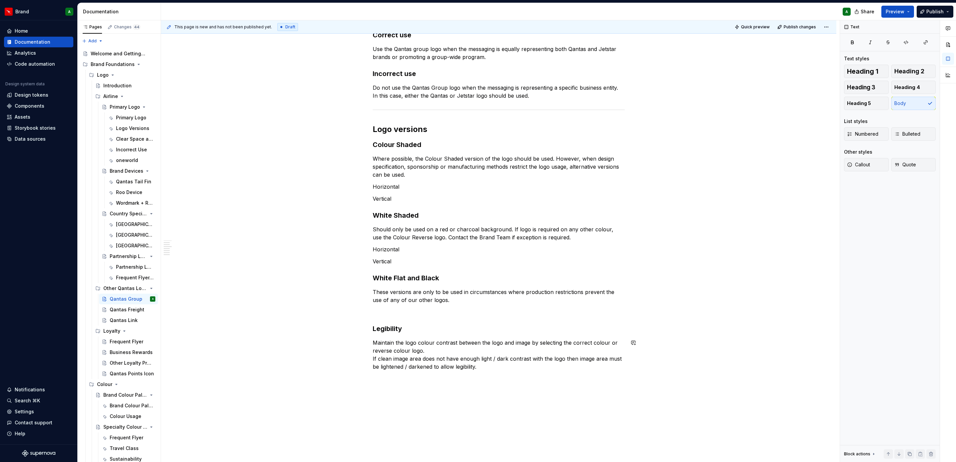
click at [485, 371] on div "The Qantas Group logo This logo is unique in that it represents both Qantas and…" at bounding box center [499, 158] width 252 height 441
